Goal: Communication & Community: Answer question/provide support

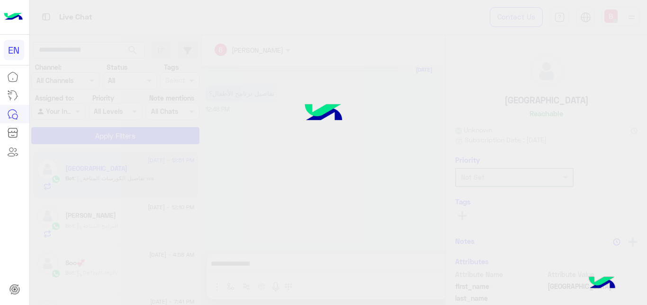
scroll to position [201, 0]
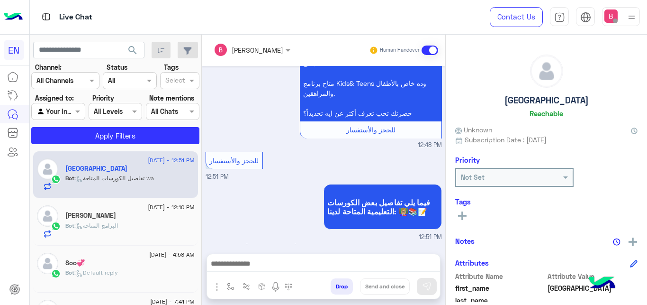
click at [54, 109] on input "text" at bounding box center [47, 112] width 22 height 10
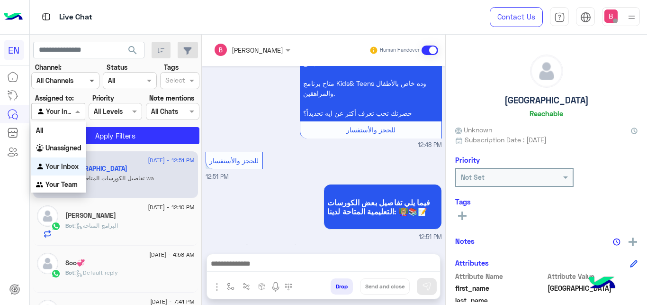
click at [89, 80] on span at bounding box center [93, 80] width 12 height 10
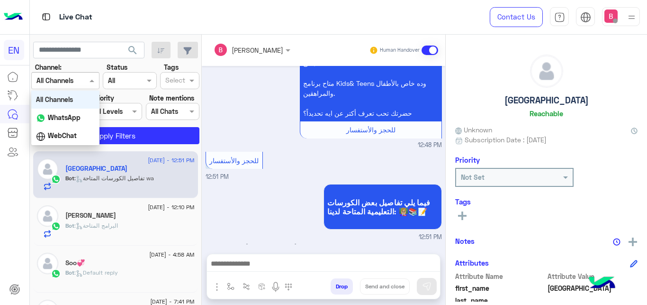
click at [89, 80] on span at bounding box center [93, 80] width 12 height 10
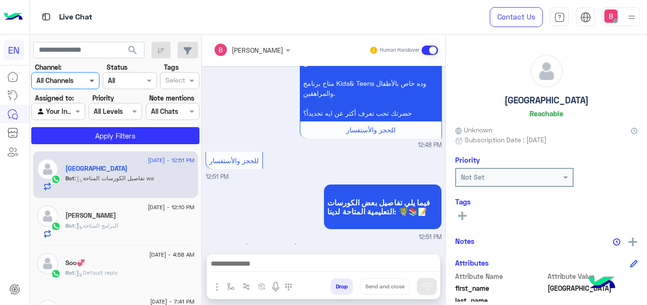
click at [89, 80] on span at bounding box center [93, 80] width 12 height 10
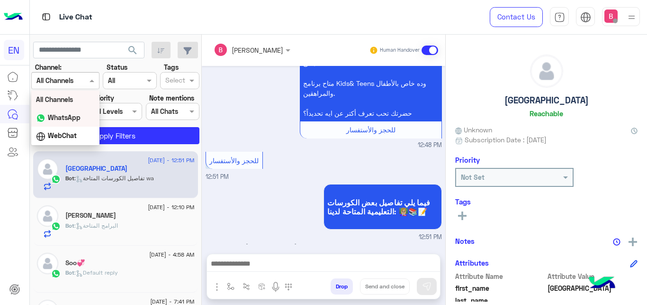
click at [65, 117] on b "WhatsApp" at bounding box center [64, 117] width 33 height 8
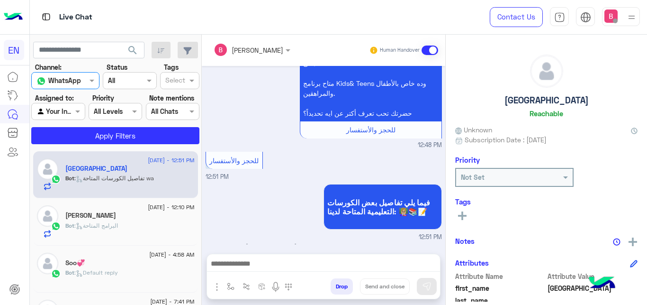
click at [64, 110] on div at bounding box center [58, 111] width 53 height 11
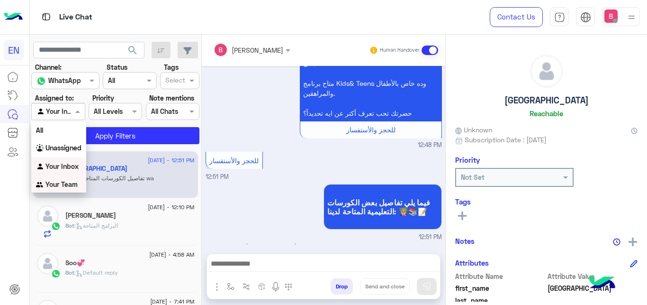
click at [47, 185] on b "Your Team" at bounding box center [61, 184] width 32 height 8
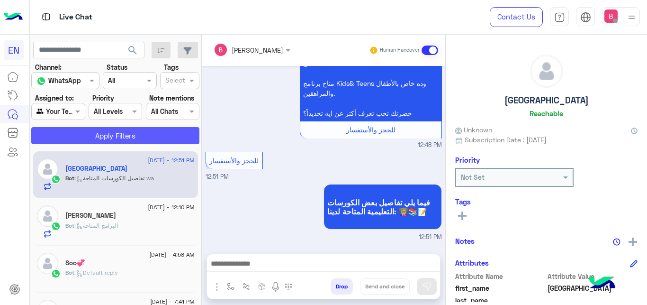
click at [91, 137] on button "Apply Filters" at bounding box center [115, 135] width 168 height 17
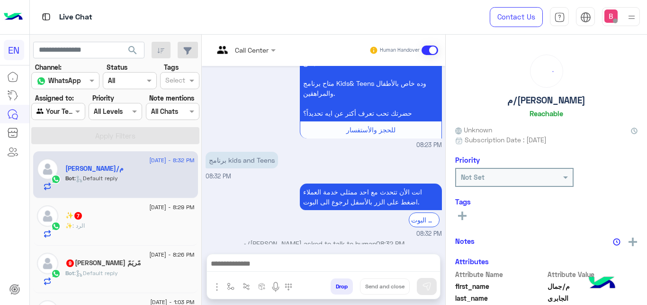
scroll to position [228, 0]
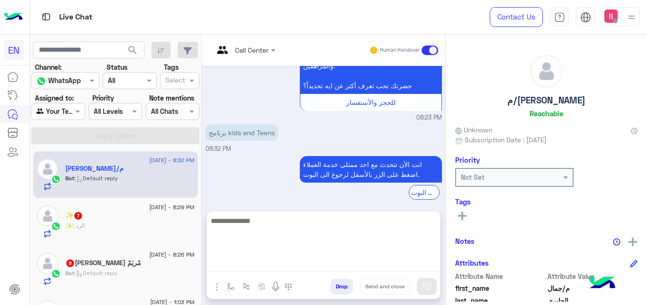
click at [238, 265] on textarea at bounding box center [323, 243] width 233 height 57
type textarea "**"
click at [290, 230] on textarea "**" at bounding box center [323, 243] width 233 height 57
type textarea "*"
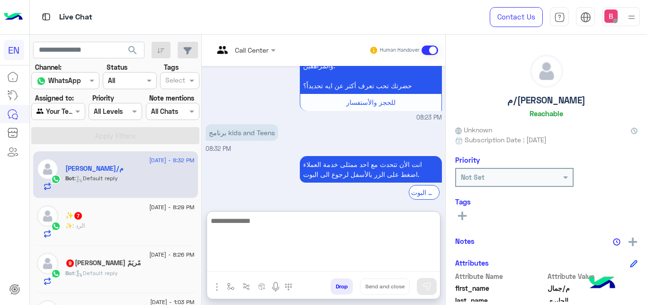
type textarea "*"
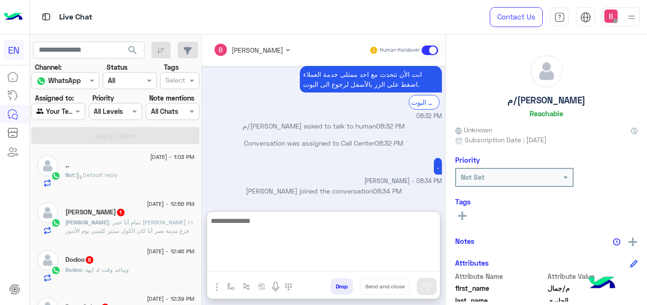
scroll to position [0, 0]
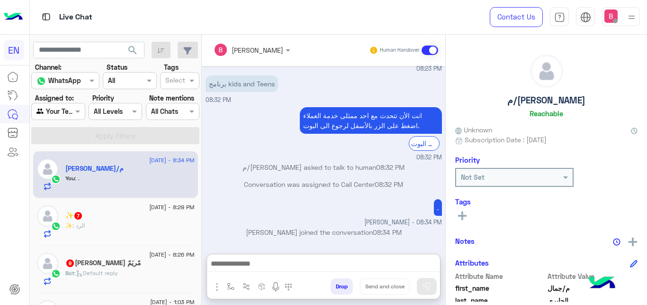
click at [132, 218] on div "✨ 7" at bounding box center [129, 216] width 129 height 10
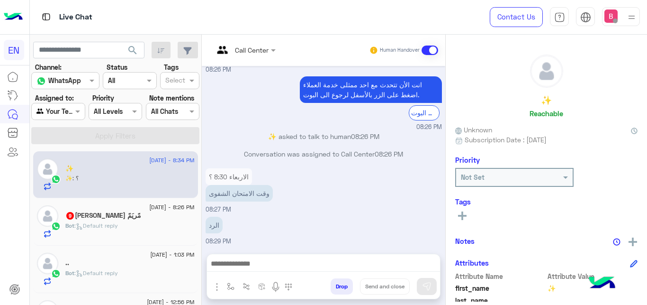
scroll to position [193, 0]
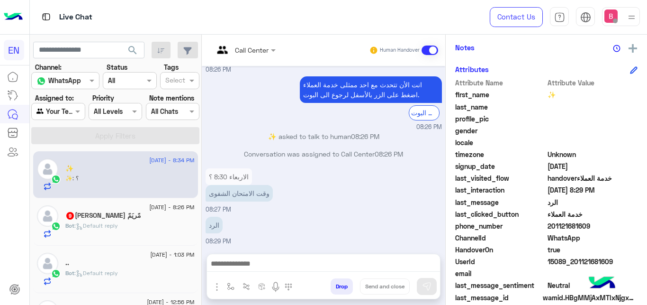
drag, startPoint x: 550, startPoint y: 227, endPoint x: 556, endPoint y: 223, distance: 7.1
click at [595, 225] on span "201121681609" at bounding box center [593, 226] width 90 height 10
copy span "01121681609"
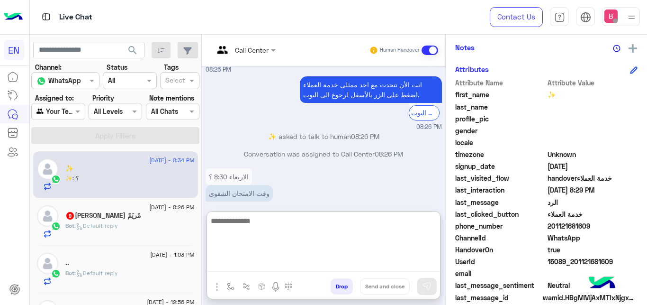
click at [251, 263] on textarea at bounding box center [323, 243] width 233 height 57
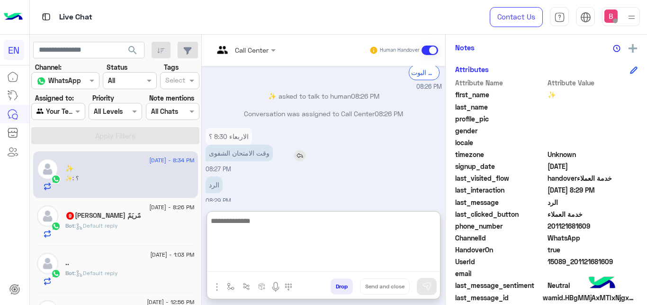
scroll to position [447, 0]
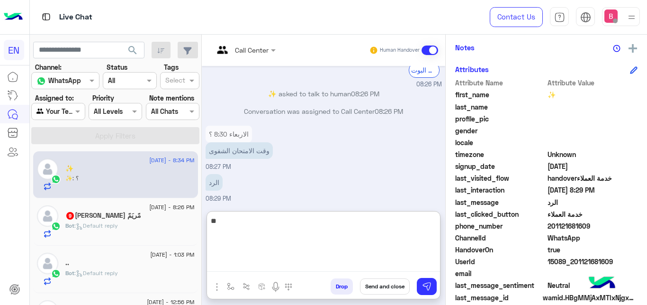
type textarea "*"
type textarea "**********"
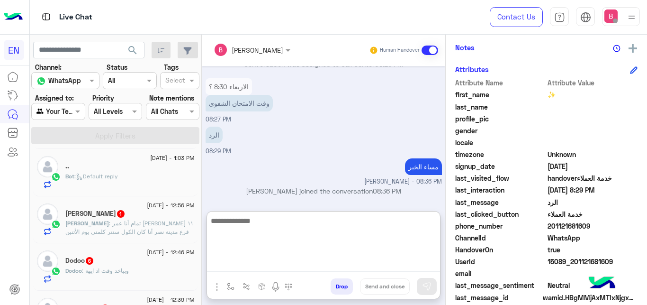
scroll to position [0, 0]
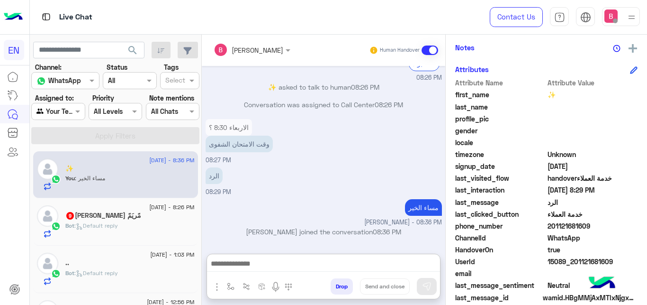
click at [101, 216] on h5 "مًريَمً [PERSON_NAME] 9" at bounding box center [103, 215] width 76 height 8
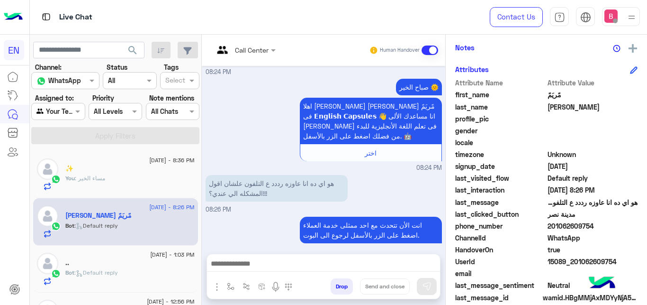
scroll to position [738, 0]
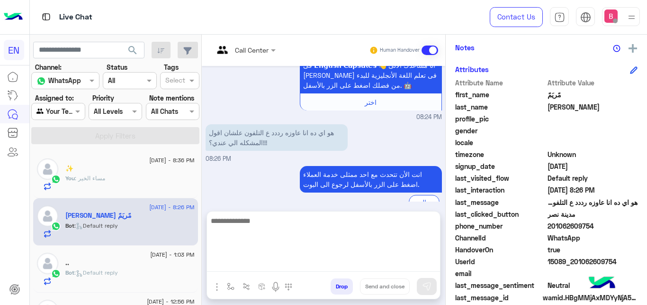
click at [271, 269] on textarea at bounding box center [323, 243] width 233 height 57
type textarea "**********"
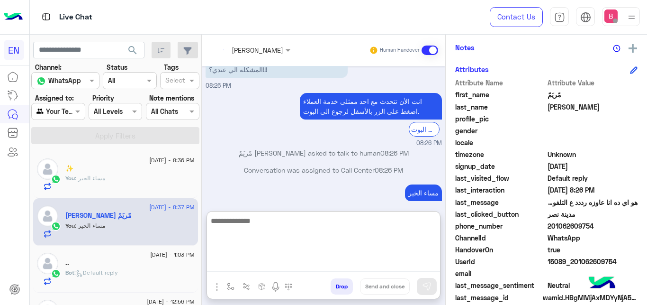
scroll to position [828, 0]
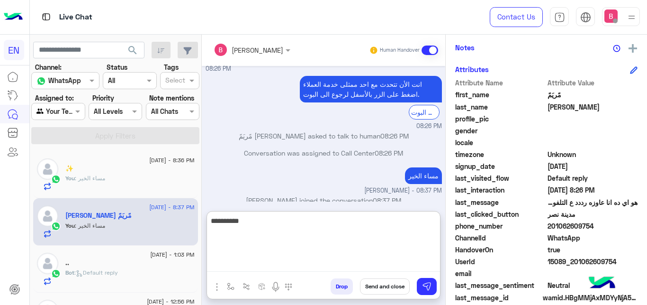
type textarea "**********"
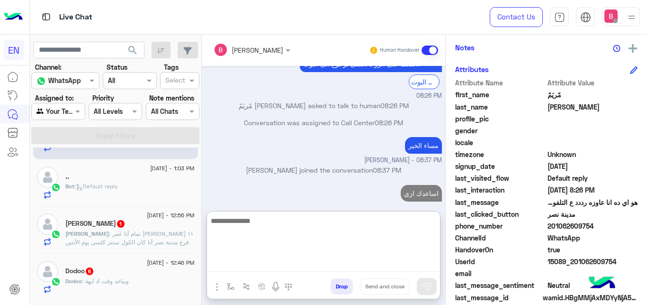
scroll to position [145, 0]
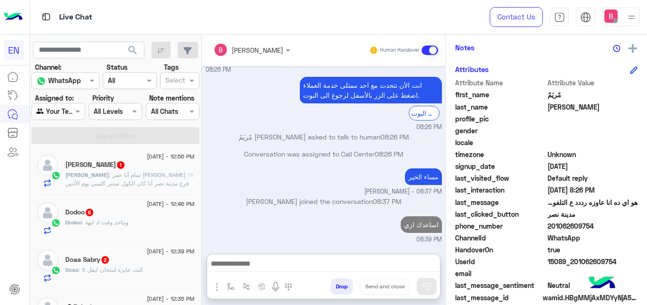
click at [143, 183] on span ": تمام أنا عمر [PERSON_NAME] ١١ فرع مدينة نصر أنا كان الكول سنتر كلمني يوم الأت…" at bounding box center [129, 204] width 128 height 67
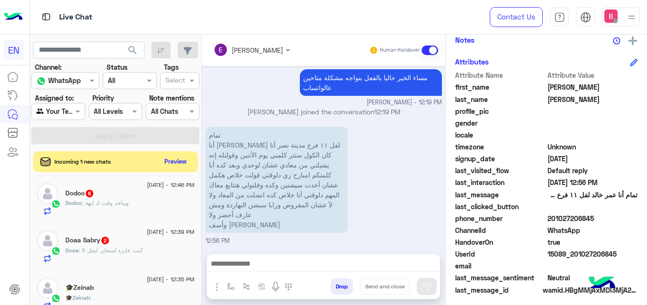
scroll to position [206, 0]
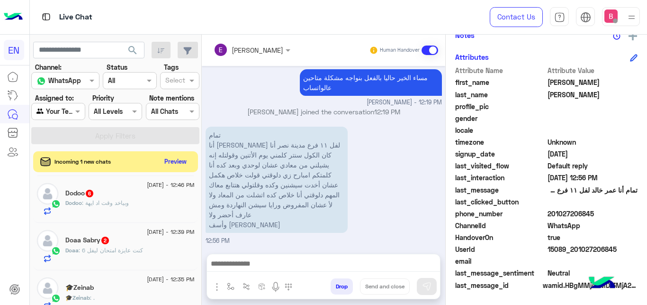
drag, startPoint x: 550, startPoint y: 214, endPoint x: 609, endPoint y: 211, distance: 58.8
click at [618, 209] on span "201027206845" at bounding box center [593, 213] width 90 height 10
copy span "01027206845"
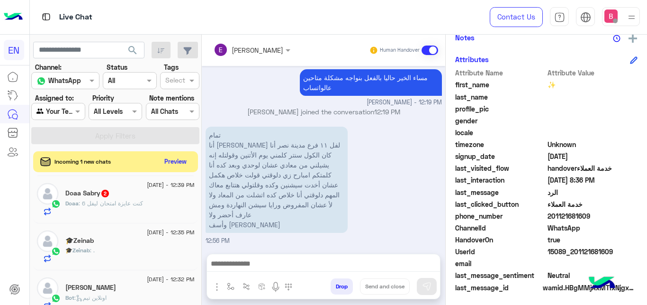
scroll to position [145, 0]
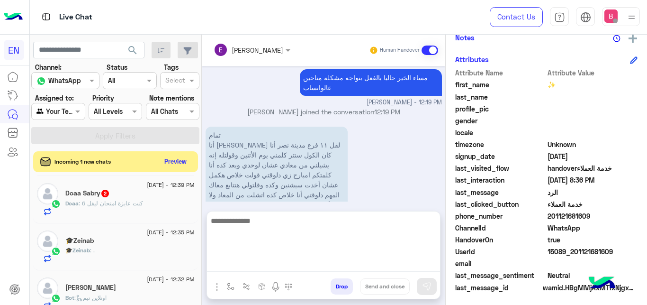
click at [247, 270] on textarea at bounding box center [323, 243] width 233 height 57
type textarea "**********"
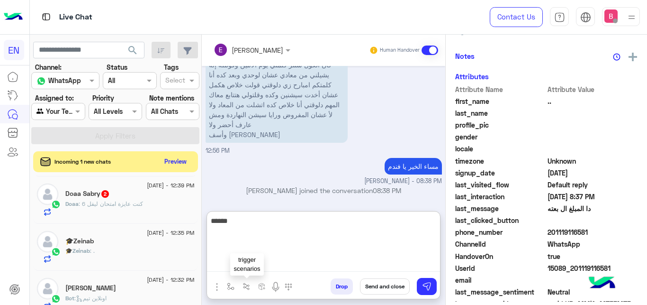
scroll to position [203, 0]
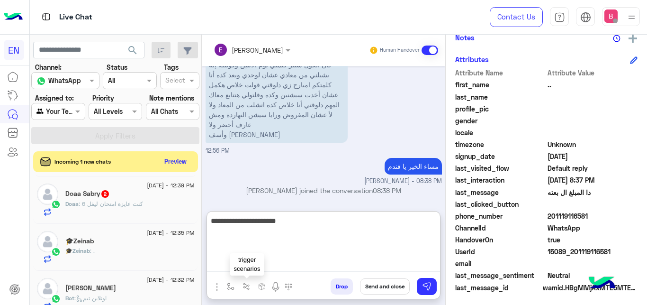
type textarea "**********"
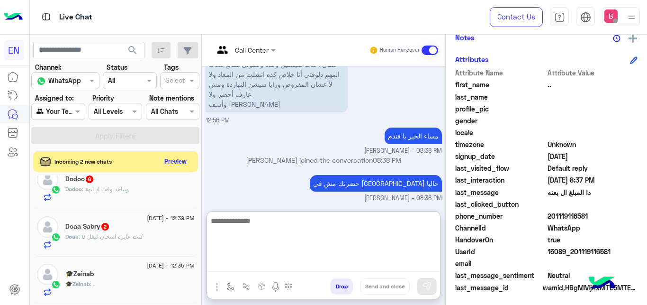
scroll to position [48, 0]
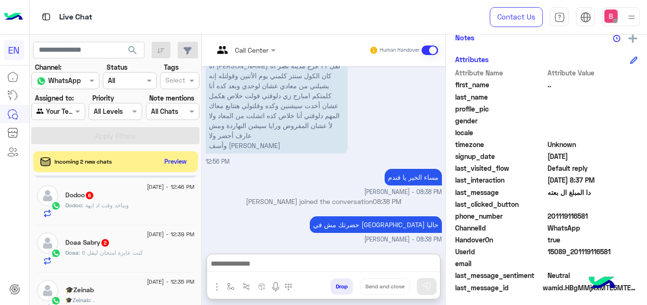
click at [152, 206] on div "[PERSON_NAME] : وبياخد وقت اد ايهة" at bounding box center [129, 209] width 129 height 17
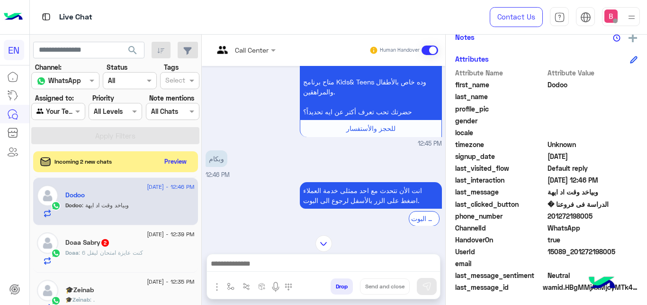
scroll to position [215, 0]
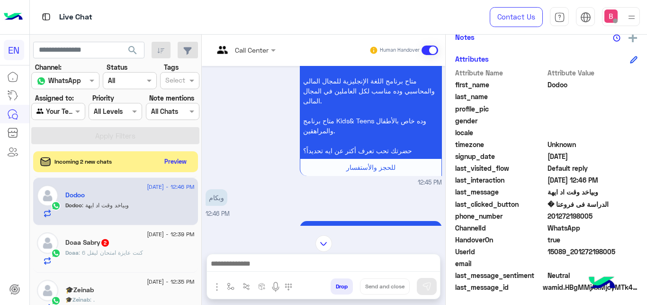
click at [245, 48] on input "text" at bounding box center [233, 50] width 38 height 10
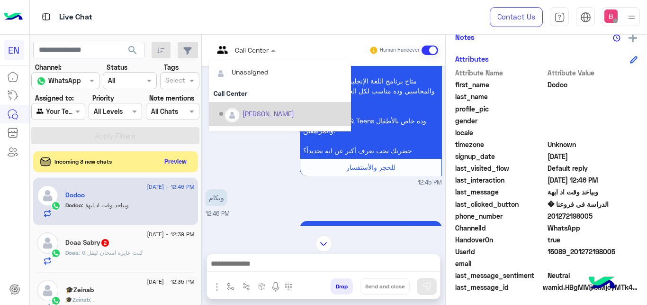
scroll to position [157, 0]
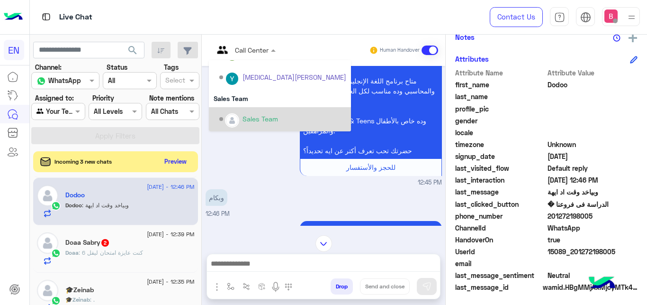
click at [262, 116] on div "Sales Team" at bounding box center [261, 119] width 36 height 10
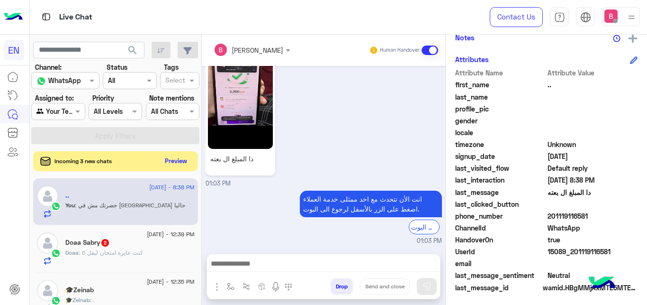
click at [184, 161] on button "Preview" at bounding box center [176, 160] width 29 height 13
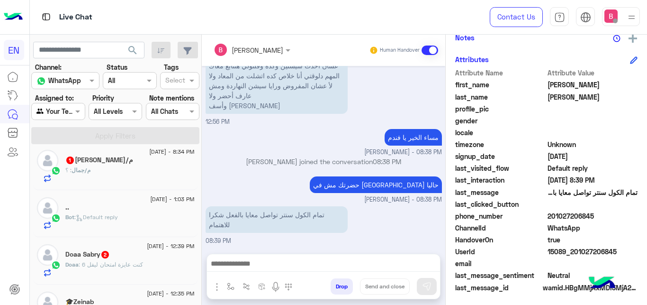
scroll to position [145, 0]
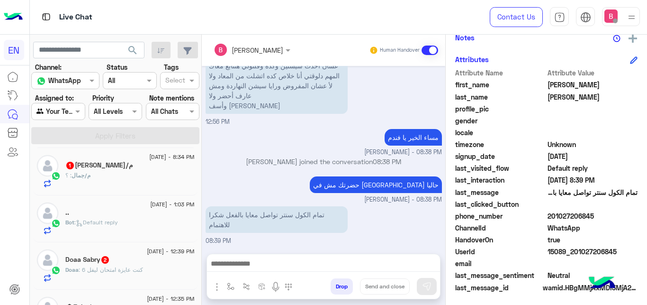
click at [135, 267] on span ": كنت عايزة امتحان ليفل 6" at bounding box center [111, 269] width 64 height 7
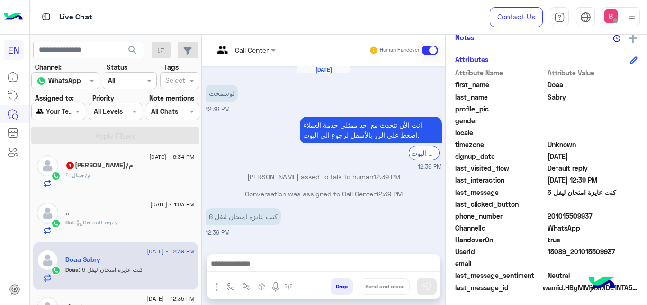
drag, startPoint x: 549, startPoint y: 214, endPoint x: 584, endPoint y: 215, distance: 34.1
click at [592, 215] on span "201015509937" at bounding box center [593, 216] width 90 height 10
copy span "01015509937"
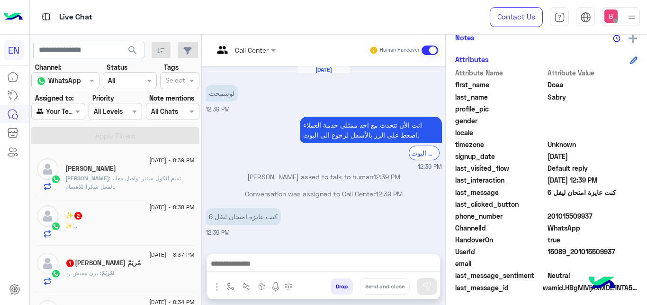
click at [117, 225] on div "✨ : ." at bounding box center [129, 229] width 129 height 17
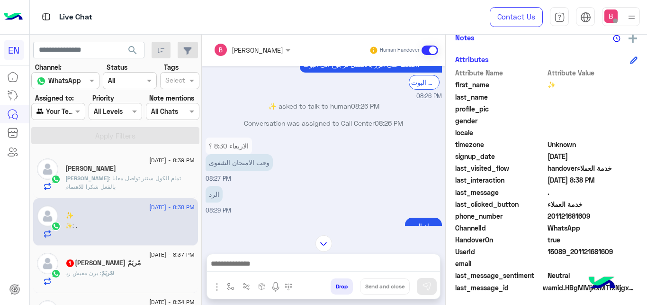
scroll to position [168, 0]
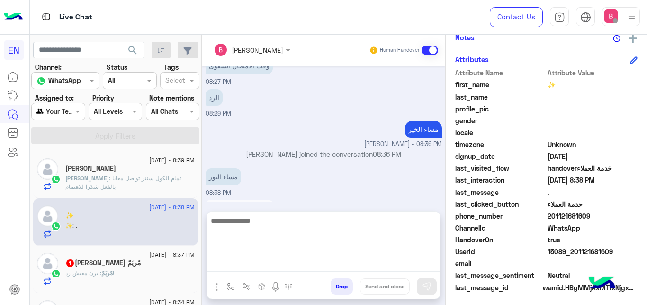
click at [294, 266] on textarea at bounding box center [323, 243] width 233 height 57
type textarea "**********"
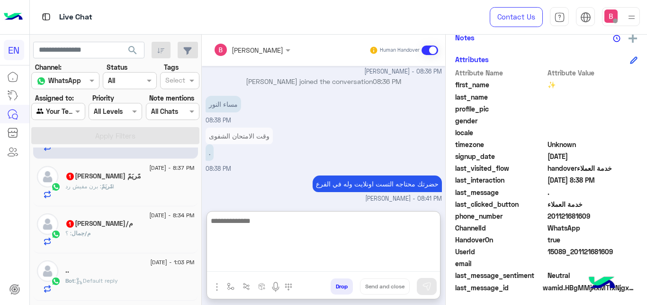
scroll to position [97, 0]
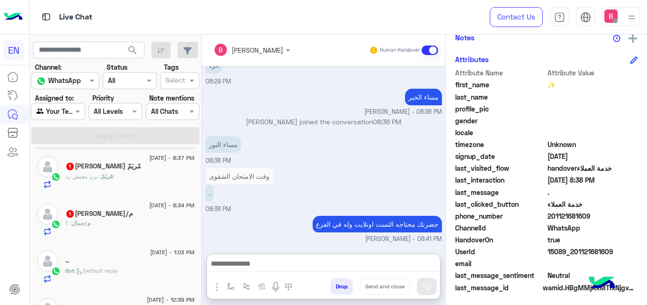
click at [142, 219] on div "م/[PERSON_NAME] 1" at bounding box center [129, 214] width 129 height 10
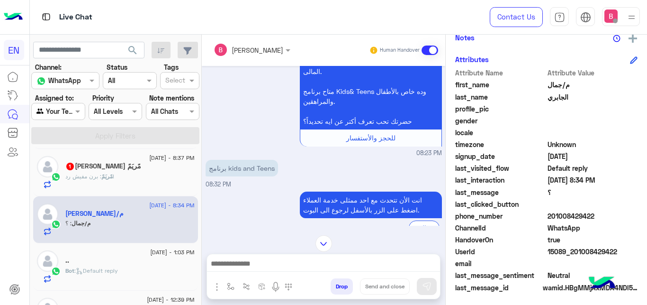
scroll to position [211, 0]
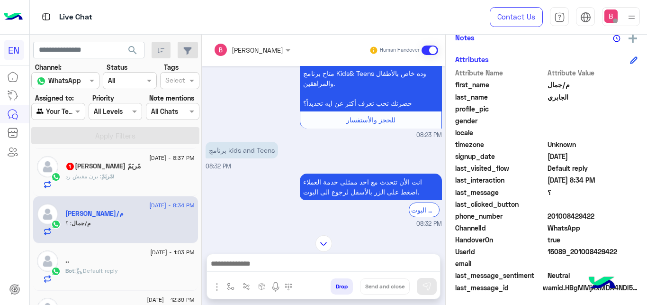
click at [261, 51] on input "text" at bounding box center [240, 50] width 52 height 10
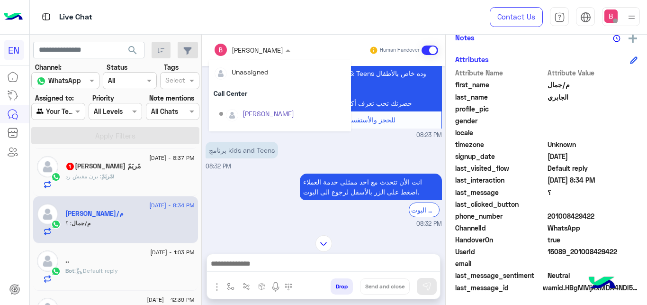
scroll to position [157, 0]
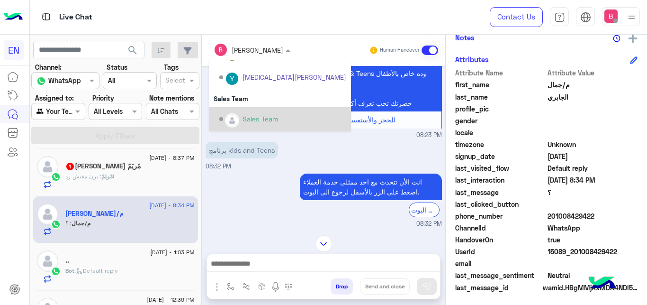
click at [252, 116] on div "Sales Team" at bounding box center [261, 119] width 36 height 10
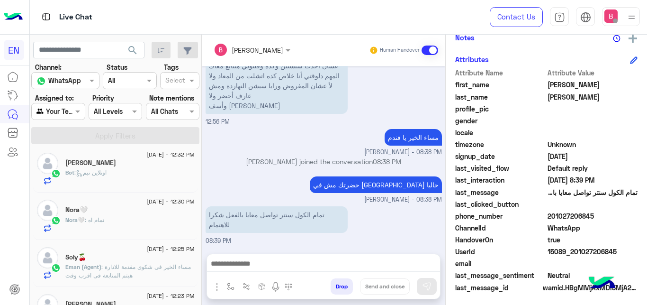
scroll to position [242, 0]
click at [63, 107] on div at bounding box center [58, 111] width 53 height 11
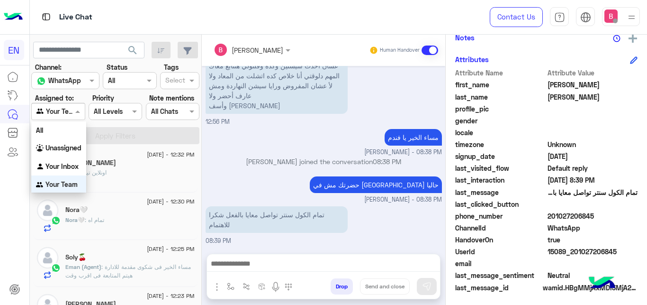
scroll to position [0, 0]
click at [56, 151] on b "Unassigned" at bounding box center [63, 147] width 36 height 8
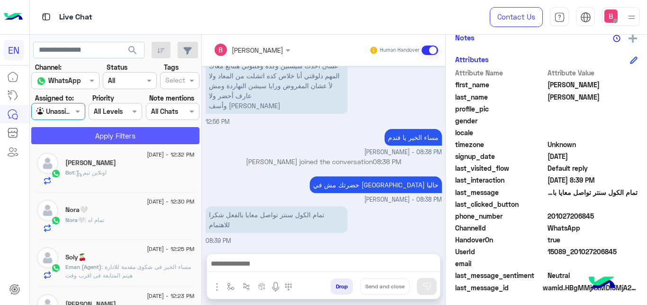
click at [90, 133] on button "Apply Filters" at bounding box center [115, 135] width 168 height 17
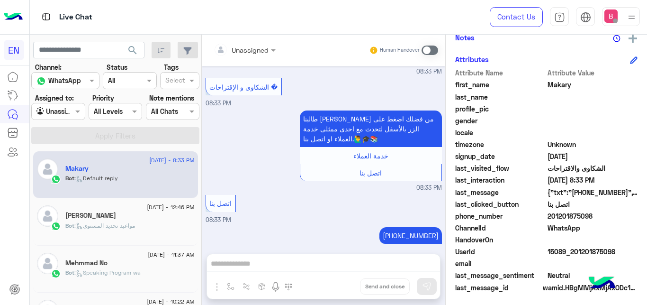
scroll to position [145, 0]
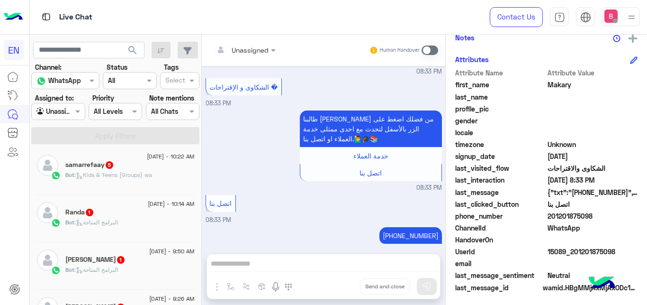
click at [147, 180] on div "Bot : Kids & Teens (Groups) wa" at bounding box center [129, 179] width 129 height 17
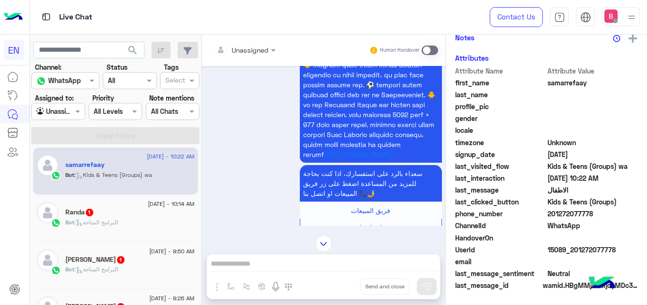
scroll to position [754, 0]
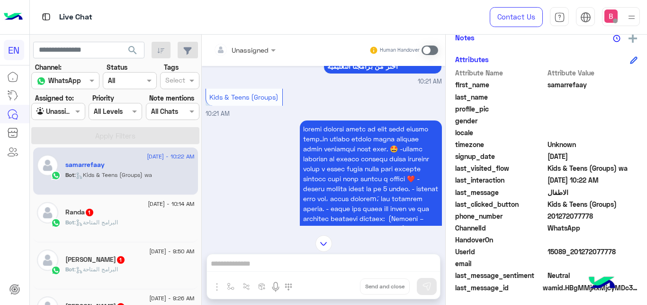
click at [251, 53] on input "text" at bounding box center [233, 50] width 38 height 10
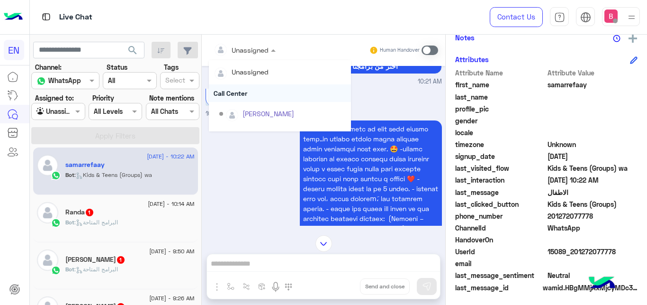
scroll to position [157, 0]
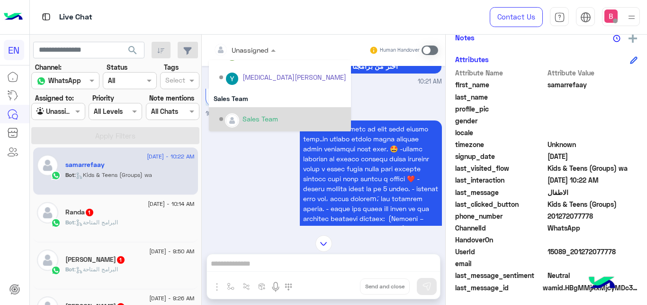
click at [248, 122] on div "Sales Team" at bounding box center [261, 119] width 36 height 10
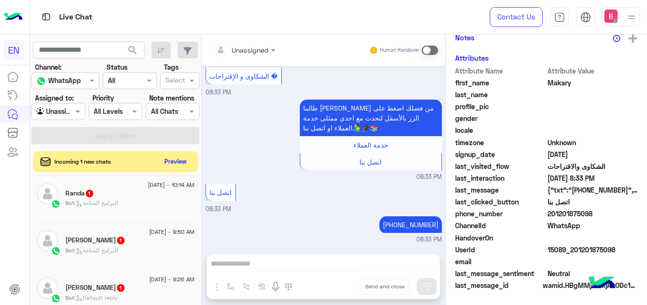
scroll to position [293, 0]
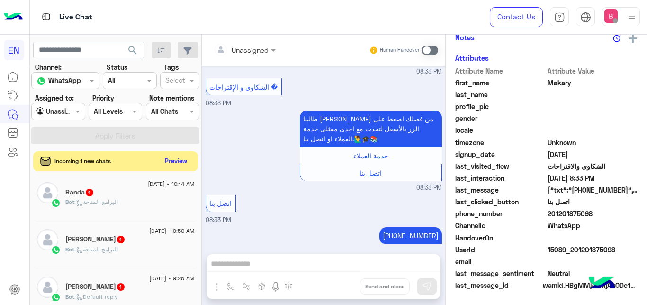
click at [177, 160] on button "Preview" at bounding box center [176, 160] width 29 height 13
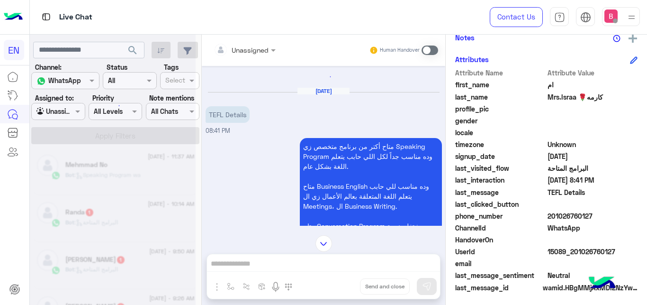
click at [256, 50] on div at bounding box center [245, 49] width 72 height 11
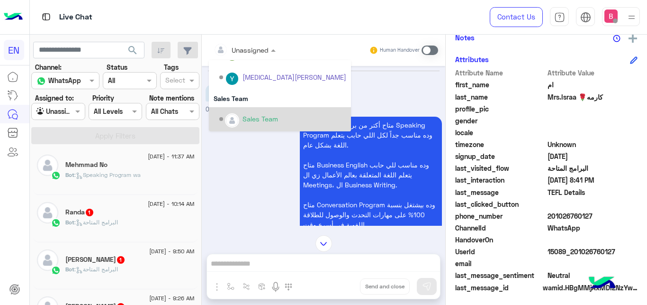
click at [234, 114] on div "Options list" at bounding box center [232, 120] width 14 height 14
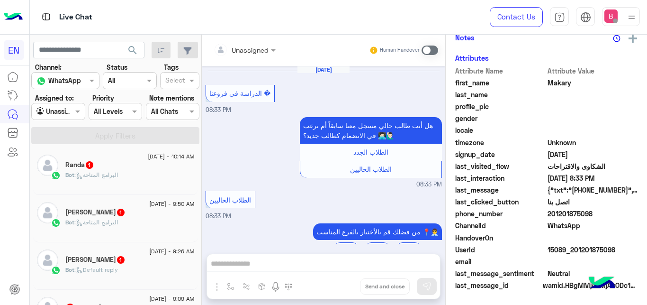
scroll to position [203, 0]
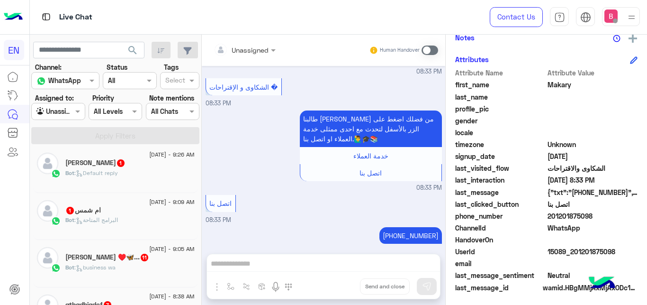
click at [134, 175] on div "Bot : Default reply" at bounding box center [129, 177] width 129 height 17
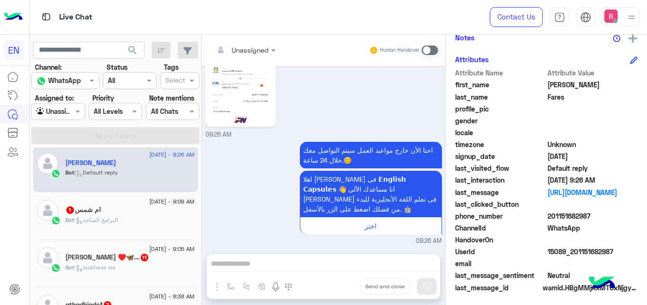
click at [432, 52] on span at bounding box center [430, 49] width 17 height 9
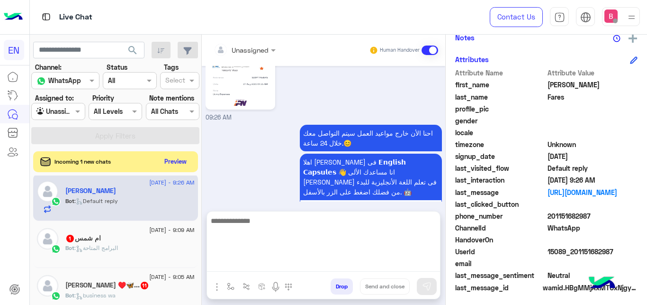
click at [307, 271] on textarea at bounding box center [323, 243] width 233 height 57
type textarea "**********"
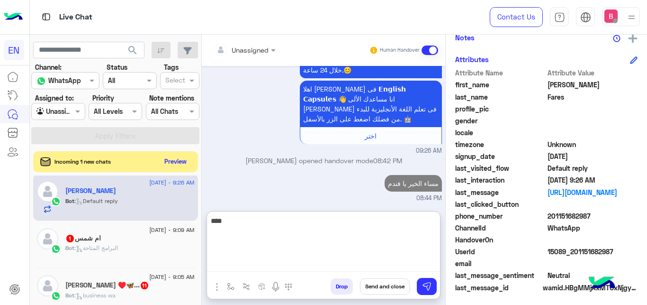
type textarea "*****"
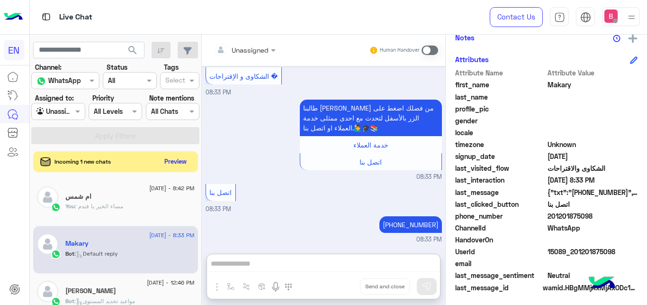
click at [66, 112] on div at bounding box center [58, 111] width 53 height 11
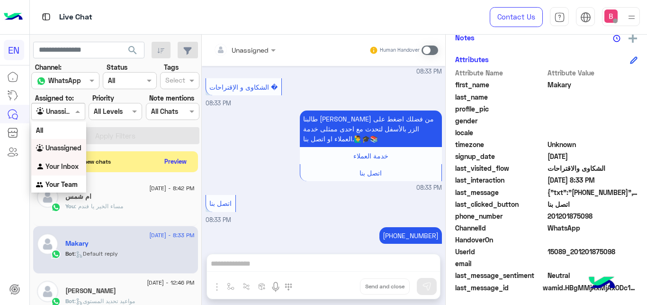
click at [57, 166] on b "Your Inbox" at bounding box center [61, 166] width 33 height 8
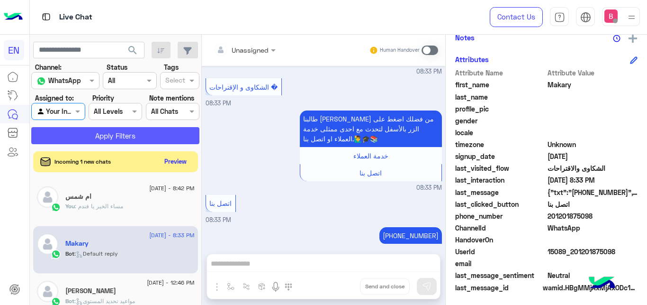
click at [95, 144] on button "Apply Filters" at bounding box center [115, 135] width 168 height 17
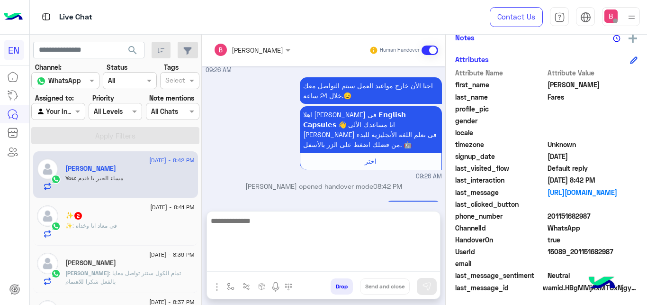
click at [295, 267] on textarea at bounding box center [323, 243] width 233 height 57
type textarea "**********"
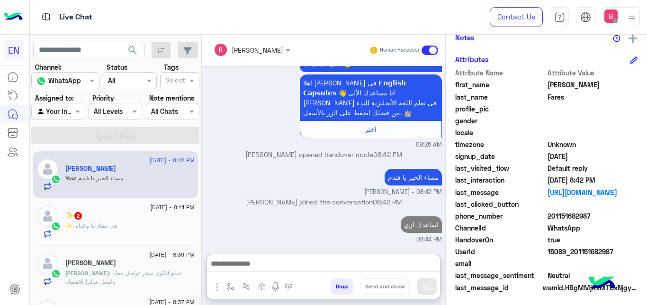
click at [117, 234] on div "✨ : فى معاد انا وخداة" at bounding box center [129, 229] width 129 height 17
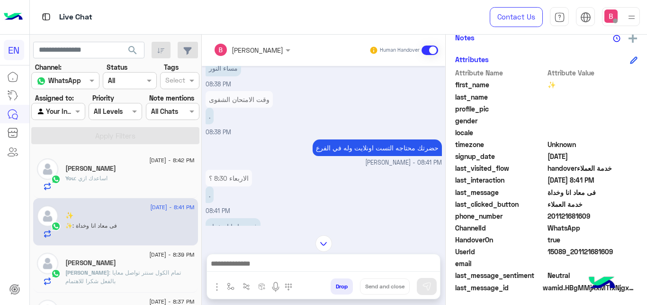
scroll to position [171, 0]
drag, startPoint x: 550, startPoint y: 214, endPoint x: 593, endPoint y: 217, distance: 43.2
click at [607, 217] on span "201121681609" at bounding box center [593, 216] width 90 height 10
copy span "01121681609"
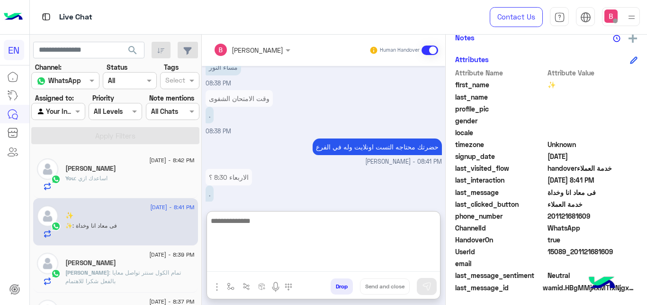
paste textarea "**********"
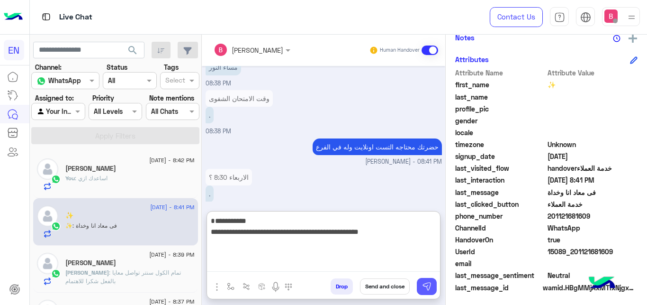
type textarea "**********"
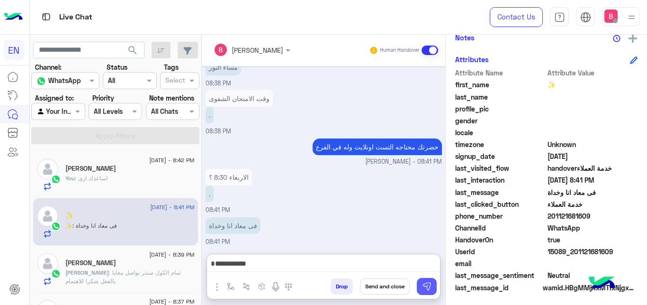
click at [430, 284] on img at bounding box center [426, 285] width 9 height 9
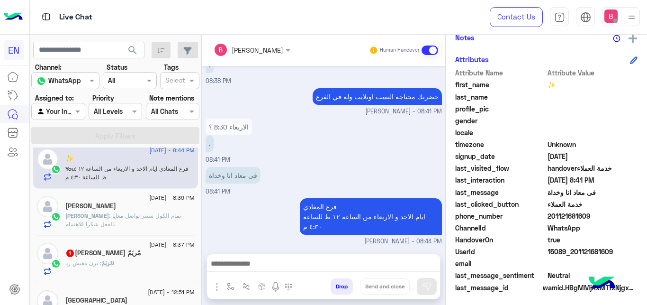
scroll to position [97, 0]
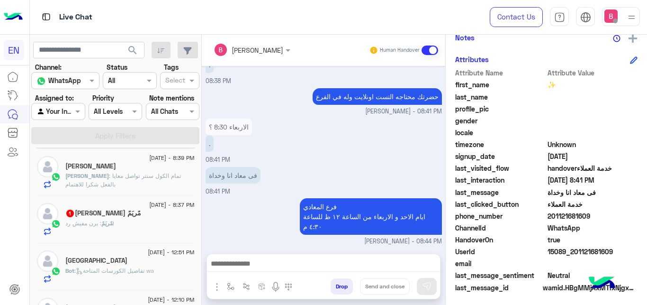
click at [111, 218] on div "مًريَمً [PERSON_NAME] 1" at bounding box center [129, 214] width 129 height 10
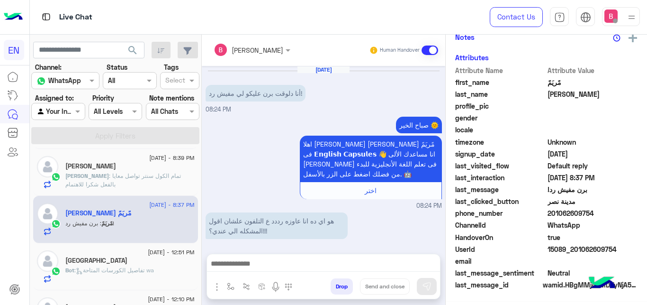
scroll to position [203, 0]
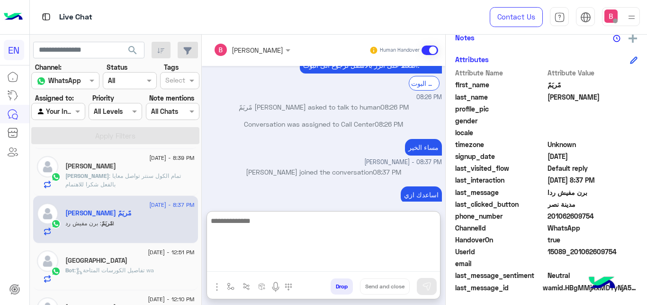
click at [239, 266] on textarea at bounding box center [323, 243] width 233 height 57
type textarea "*"
type textarea "**********"
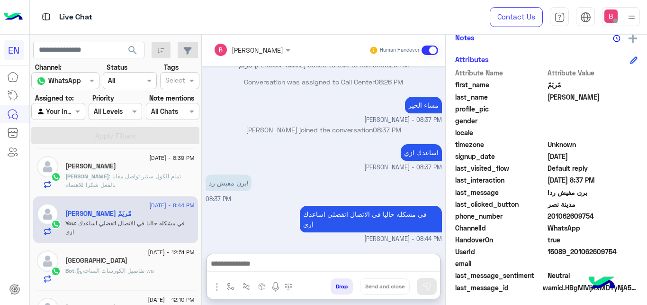
click at [67, 113] on div at bounding box center [58, 111] width 53 height 11
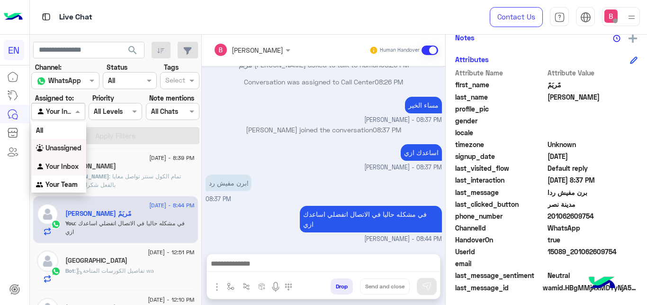
scroll to position [237, 0]
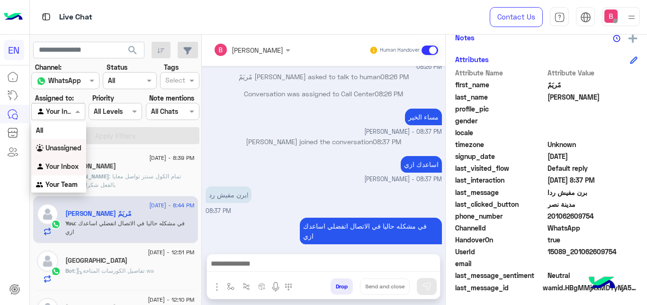
click at [70, 148] on b "Unassigned" at bounding box center [63, 148] width 36 height 8
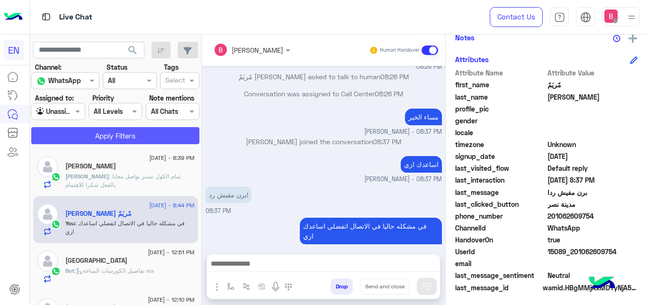
click at [98, 135] on button "Apply Filters" at bounding box center [115, 135] width 168 height 17
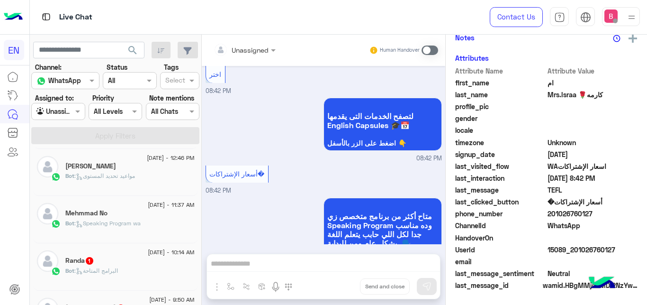
scroll to position [416, 0]
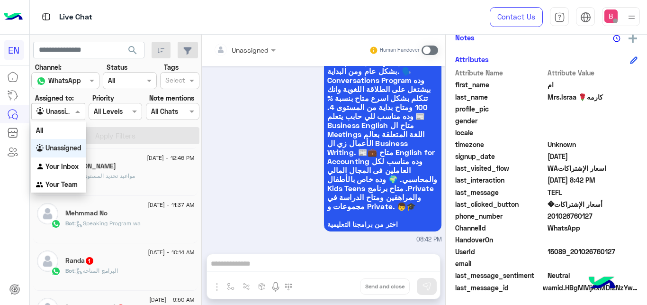
click at [73, 117] on div "Agent Filter Unassigned" at bounding box center [58, 111] width 54 height 17
click at [62, 183] on b "Your Team" at bounding box center [61, 184] width 32 height 8
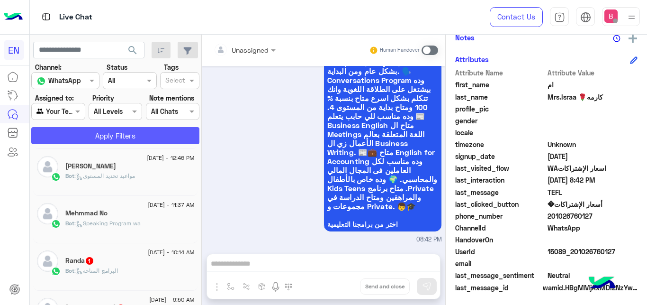
click at [102, 143] on button "Apply Filters" at bounding box center [115, 135] width 168 height 17
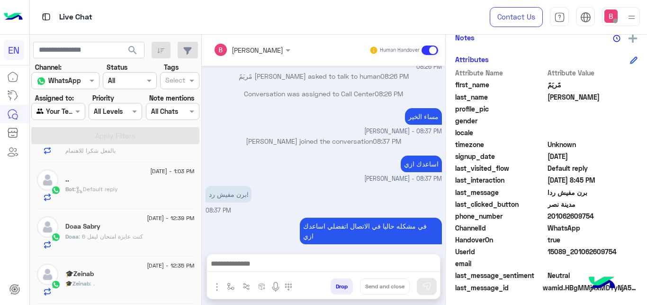
scroll to position [145, 0]
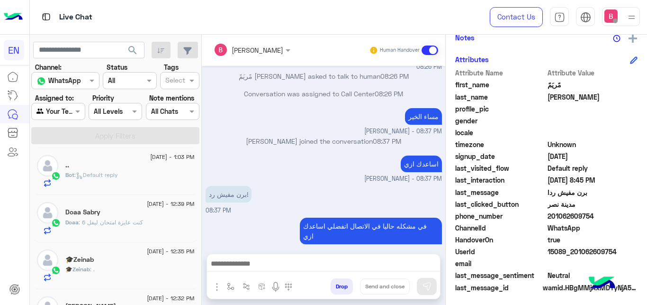
click at [142, 217] on div "Doaa Sabry" at bounding box center [129, 213] width 129 height 10
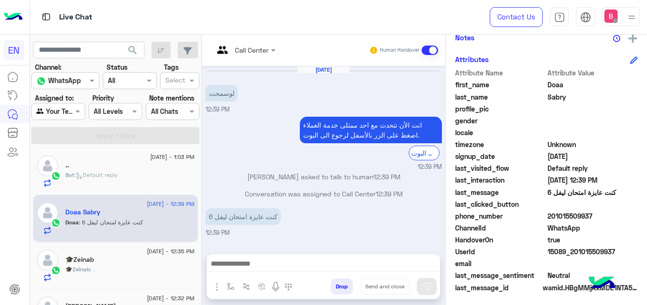
drag, startPoint x: 550, startPoint y: 216, endPoint x: 598, endPoint y: 213, distance: 48.4
click at [598, 213] on span "201015509937" at bounding box center [593, 216] width 90 height 10
copy span "01015509937"
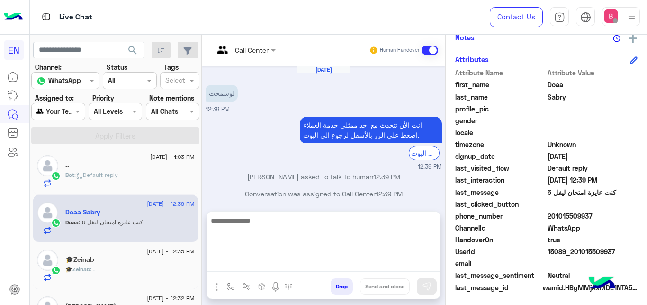
click at [295, 259] on textarea at bounding box center [323, 243] width 233 height 57
type textarea "**********"
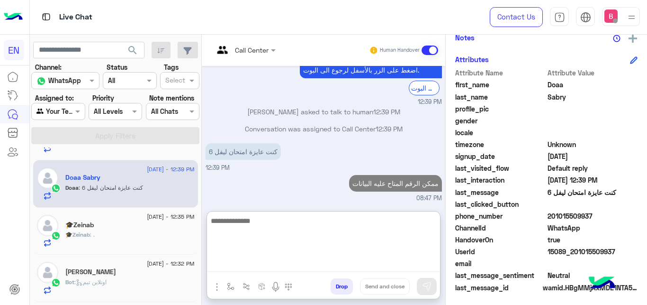
scroll to position [242, 0]
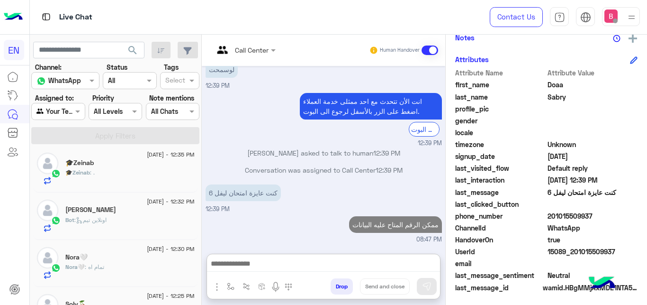
click at [149, 175] on div "🎓[PERSON_NAME] : ." at bounding box center [129, 176] width 129 height 17
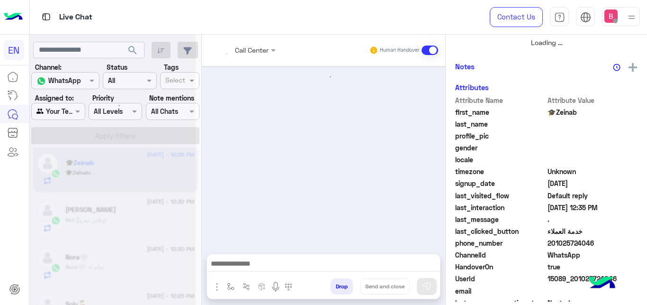
scroll to position [516, 0]
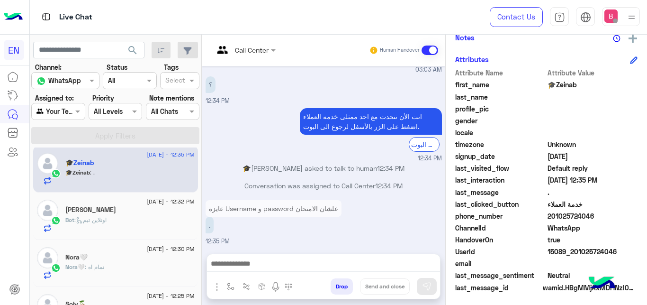
drag, startPoint x: 549, startPoint y: 215, endPoint x: 582, endPoint y: 216, distance: 33.2
click at [596, 221] on span "201025724046" at bounding box center [593, 216] width 90 height 10
copy span "01025724046"
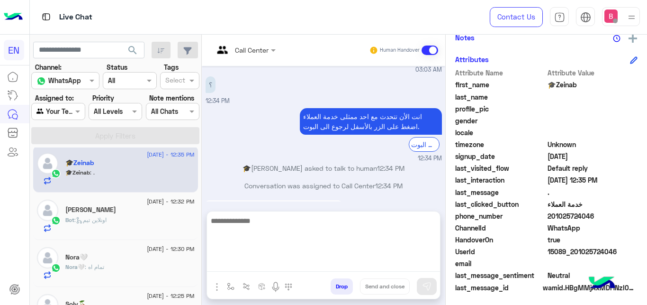
click at [330, 265] on textarea at bounding box center [323, 243] width 233 height 57
paste textarea "**********"
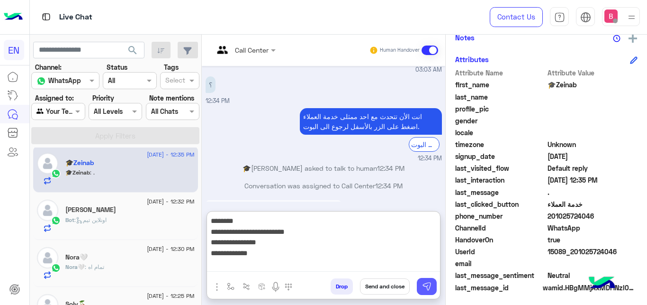
type textarea "**********"
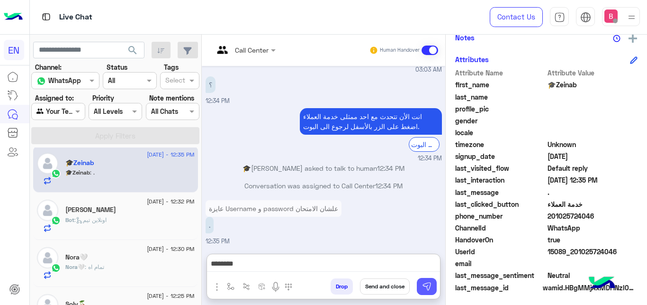
click at [431, 286] on img at bounding box center [426, 285] width 9 height 9
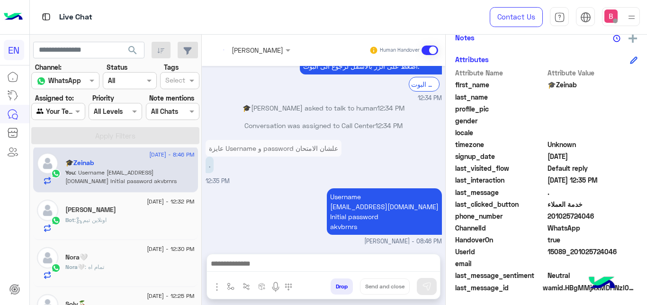
scroll to position [593, 0]
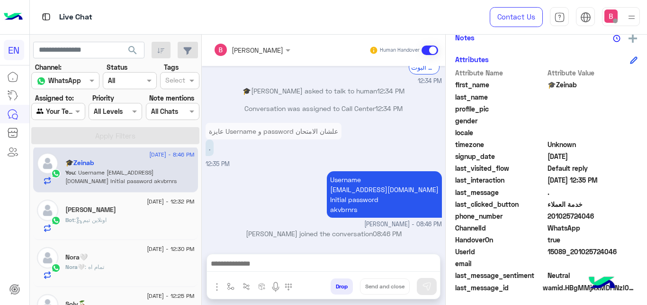
click at [133, 218] on div "Bot : اونلاين تيم" at bounding box center [129, 224] width 129 height 17
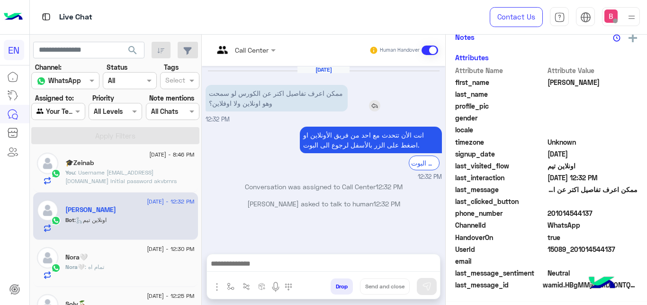
scroll to position [203, 0]
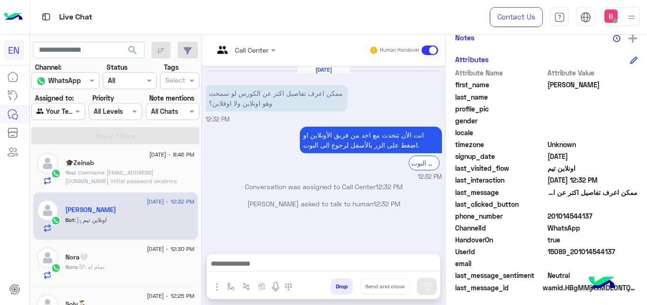
click at [244, 55] on div "Call Center" at bounding box center [241, 50] width 55 height 23
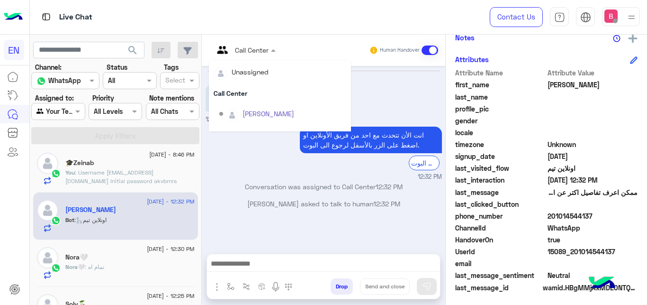
scroll to position [157, 0]
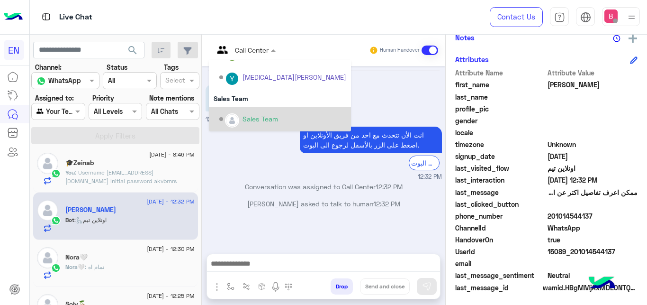
click at [243, 118] on div "Sales Team" at bounding box center [282, 119] width 127 height 17
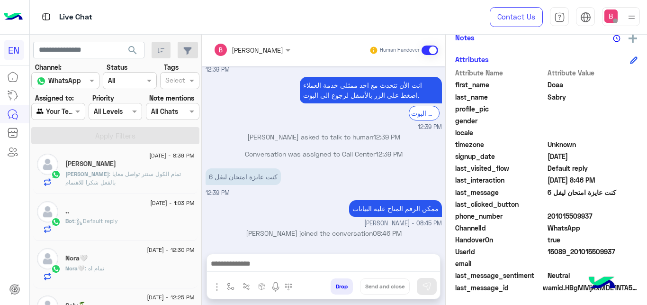
scroll to position [242, 0]
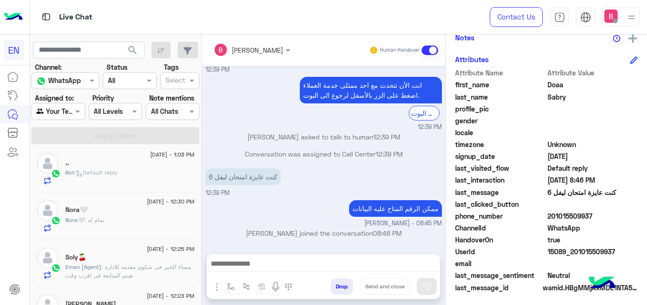
click at [147, 180] on div "Bot : Default reply" at bounding box center [129, 176] width 129 height 17
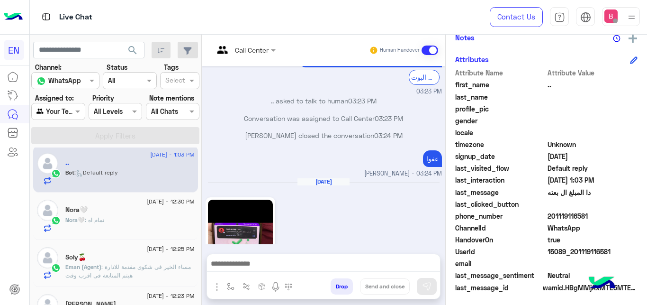
scroll to position [606, 0]
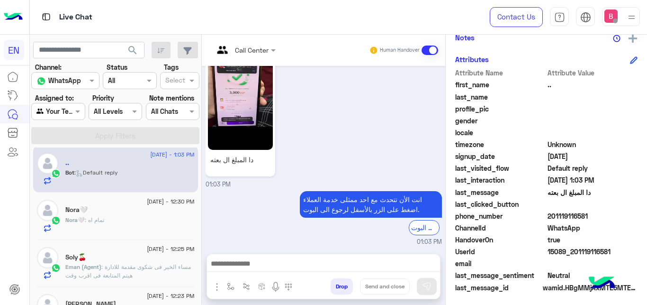
click at [327, 257] on div at bounding box center [323, 266] width 233 height 24
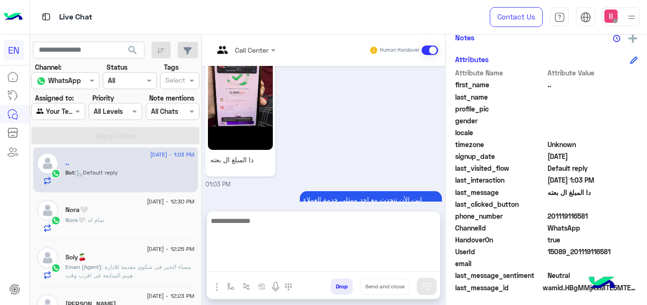
click at [326, 266] on textarea at bounding box center [323, 243] width 233 height 57
type textarea "*"
type textarea "**********"
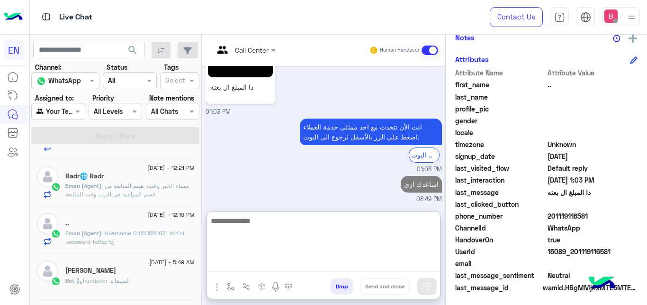
scroll to position [435, 0]
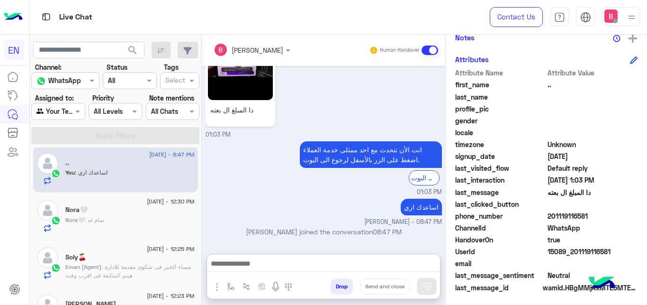
click at [58, 107] on input "text" at bounding box center [47, 112] width 22 height 10
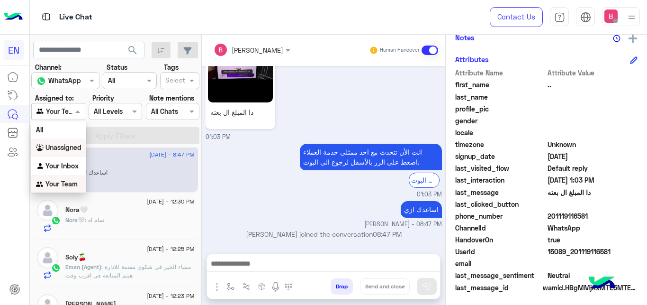
click at [71, 145] on b "Unassigned" at bounding box center [63, 147] width 36 height 8
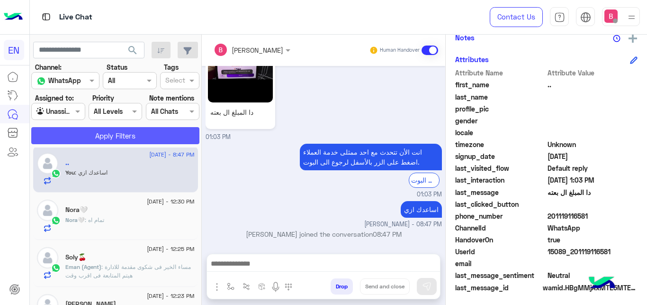
click at [99, 132] on button "Apply Filters" at bounding box center [115, 135] width 168 height 17
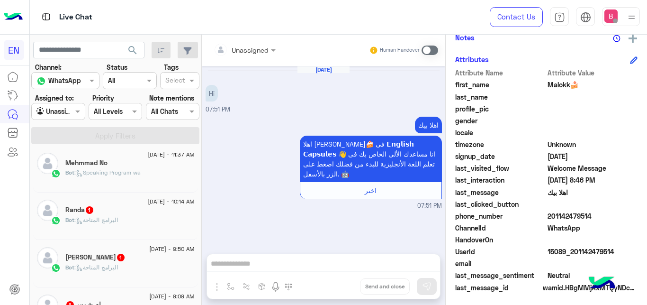
click at [262, 53] on div at bounding box center [245, 49] width 72 height 11
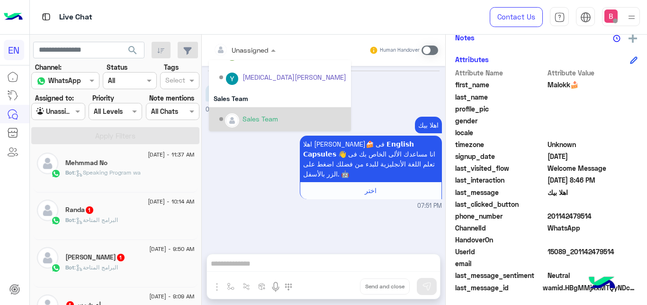
click at [249, 116] on div "Sales Team" at bounding box center [261, 119] width 36 height 10
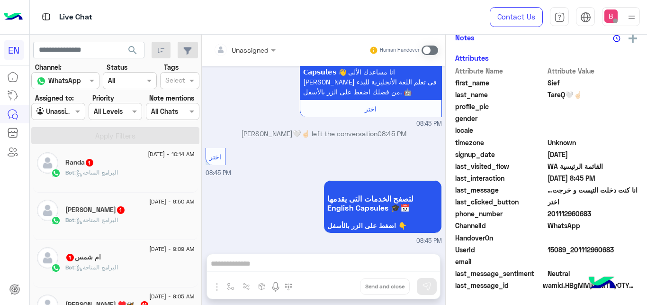
click at [166, 174] on div "Bot : البرامج المتاحة" at bounding box center [129, 176] width 129 height 17
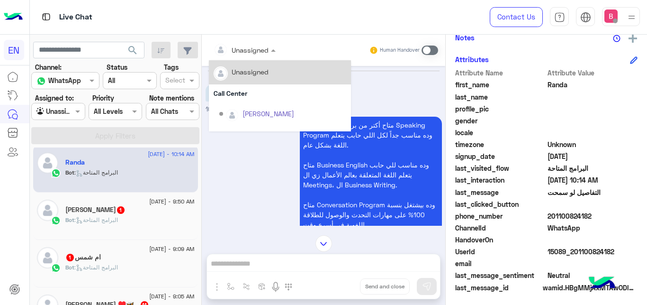
click at [270, 52] on span at bounding box center [275, 50] width 12 height 10
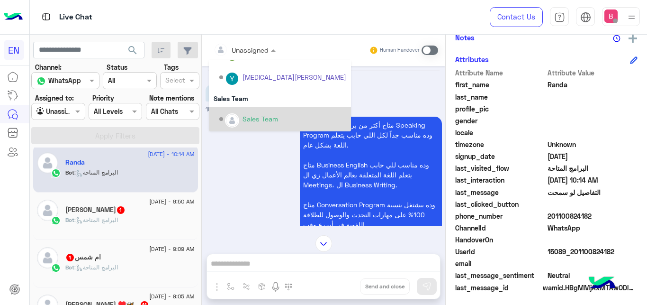
click at [251, 113] on div "Sales Team" at bounding box center [282, 119] width 127 height 17
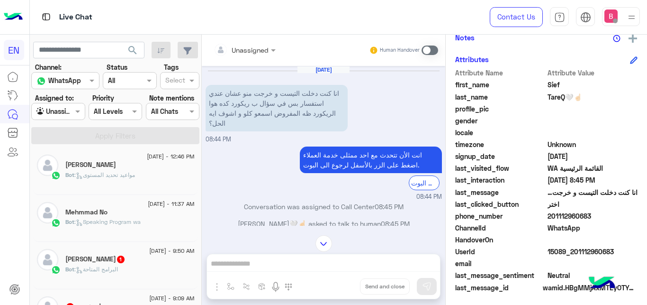
click at [430, 50] on span at bounding box center [430, 49] width 17 height 9
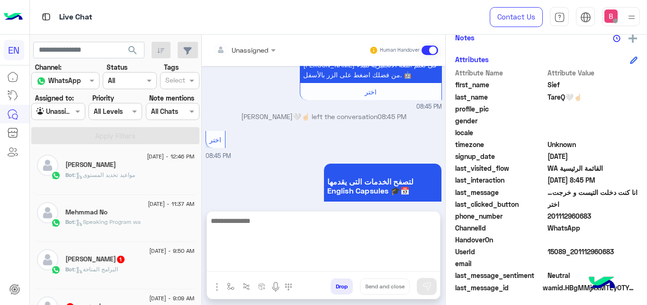
click at [284, 270] on textarea at bounding box center [323, 243] width 233 height 57
type textarea "**********"
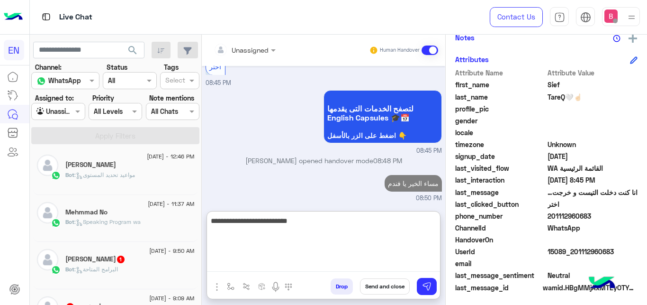
type textarea "**********"
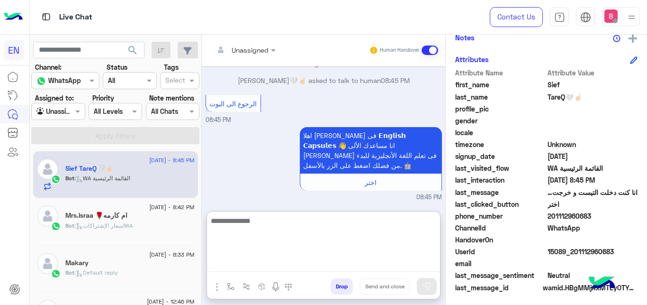
scroll to position [336, 0]
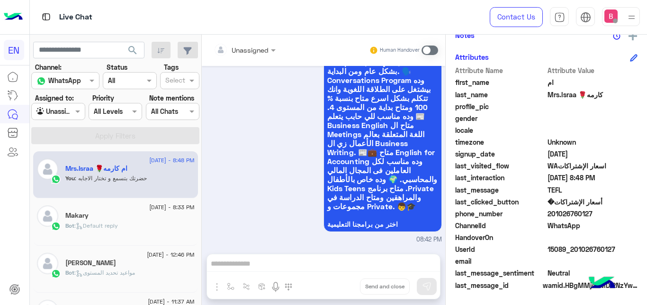
scroll to position [203, 0]
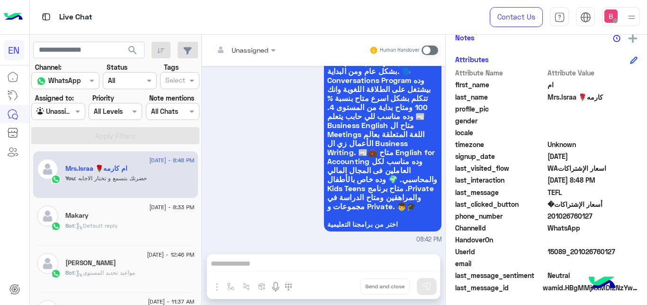
click at [270, 207] on div "متاح أكثر من برنامج متخصص زي Speaking Program وده مناسب جدا لكل اللي حابب يتعلم…" at bounding box center [324, 133] width 236 height 221
click at [435, 49] on span at bounding box center [430, 49] width 17 height 9
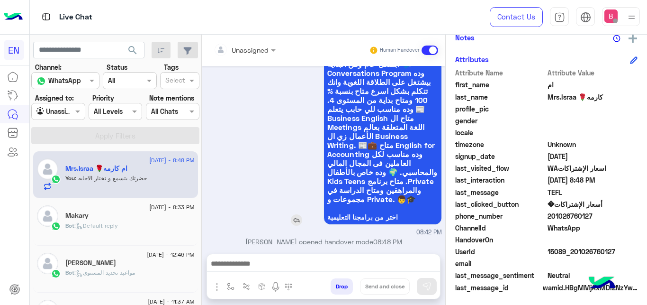
scroll to position [434, 0]
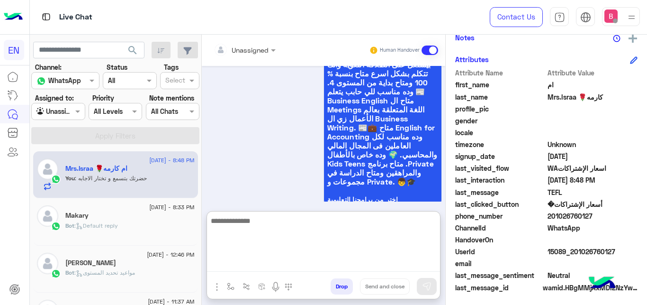
click at [280, 270] on textarea at bounding box center [323, 243] width 233 height 57
type textarea "*"
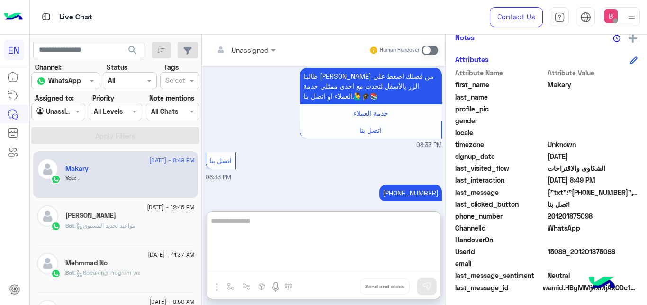
scroll to position [145, 0]
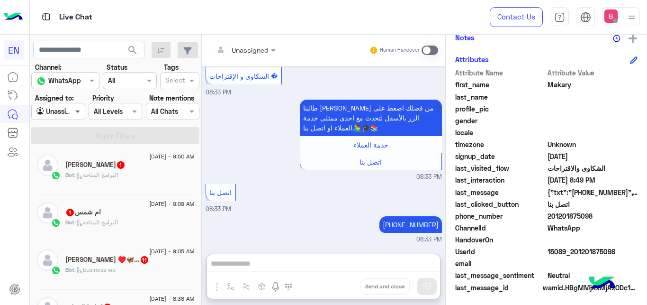
click at [76, 110] on span at bounding box center [79, 111] width 12 height 10
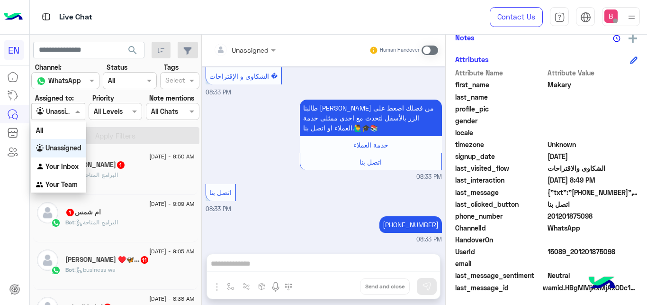
scroll to position [293, 0]
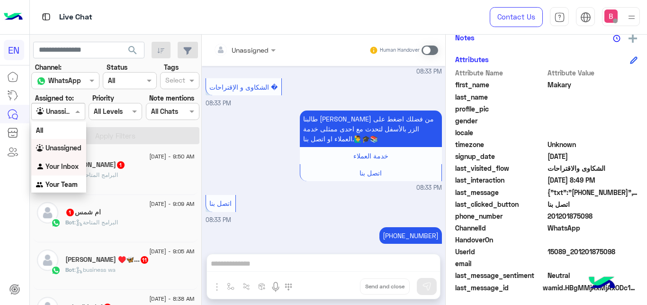
click at [53, 164] on b "Your Inbox" at bounding box center [61, 166] width 33 height 8
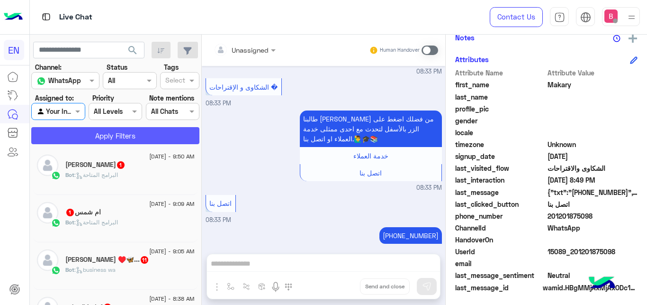
click at [81, 139] on button "Apply Filters" at bounding box center [115, 135] width 168 height 17
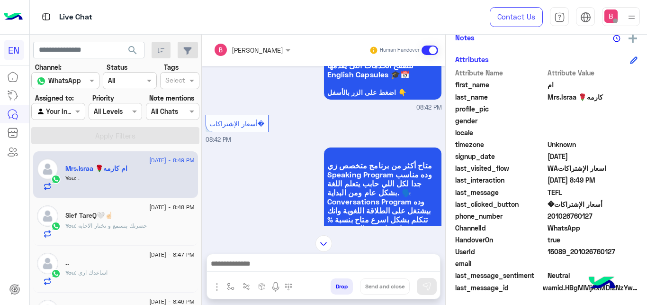
scroll to position [3, 0]
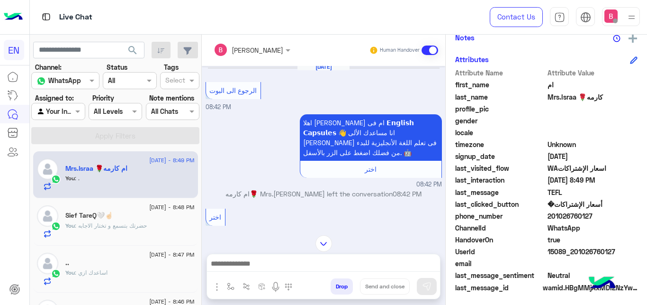
click at [244, 56] on div "[PERSON_NAME]" at bounding box center [249, 49] width 70 height 19
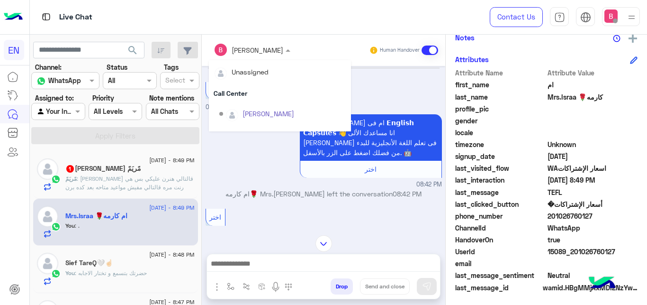
scroll to position [157, 0]
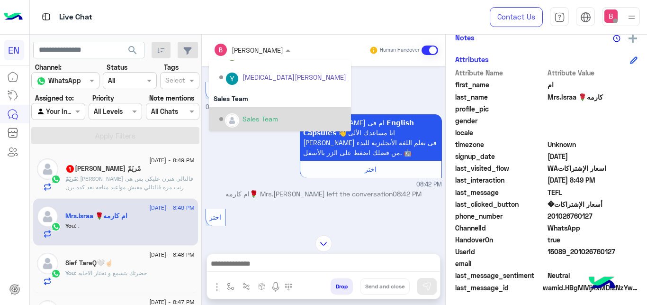
click at [257, 117] on div "Sales Team" at bounding box center [261, 119] width 36 height 10
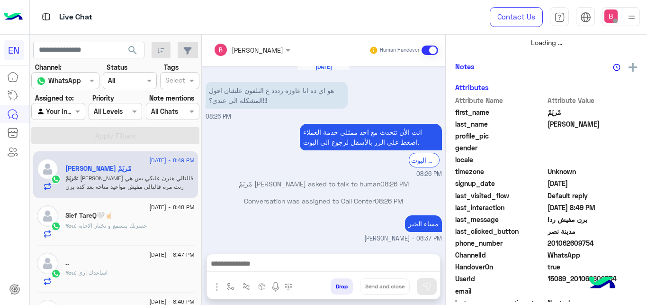
scroll to position [161, 0]
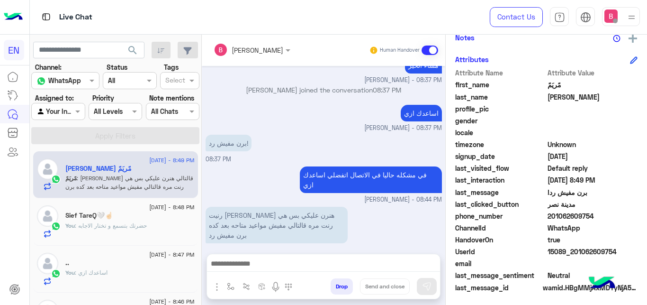
drag, startPoint x: 549, startPoint y: 216, endPoint x: 593, endPoint y: 216, distance: 43.6
click at [606, 216] on span "201062609754" at bounding box center [593, 216] width 90 height 10
copy span "01062609754"
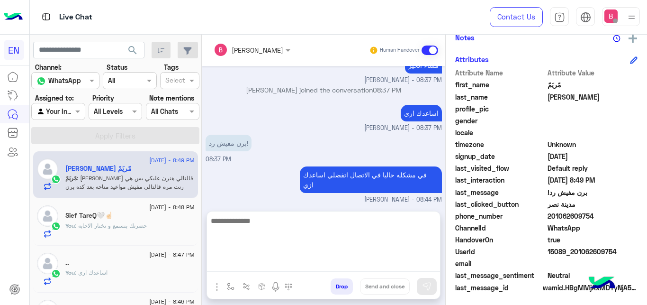
click at [233, 263] on textarea at bounding box center [323, 243] width 233 height 57
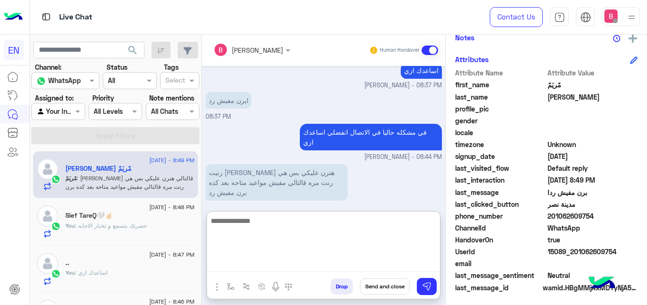
type textarea "*"
type textarea "**********"
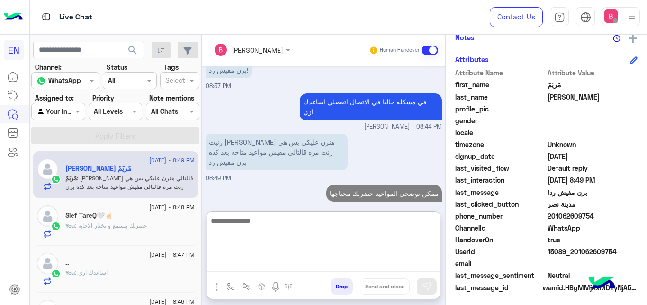
scroll to position [48, 0]
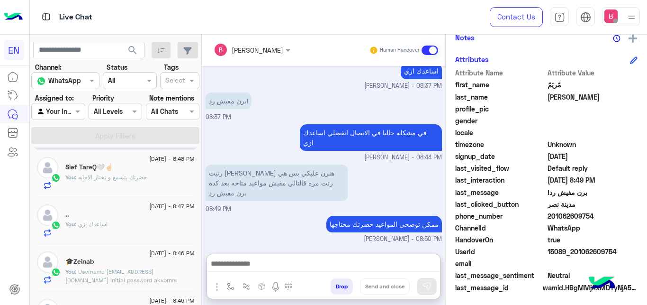
click at [162, 187] on div "You : حضرتك بتسمع و تختار الاجابه" at bounding box center [129, 181] width 129 height 17
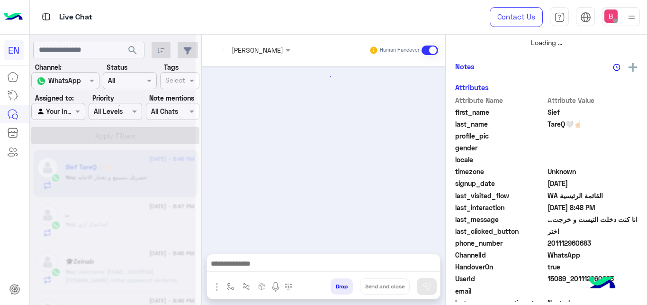
scroll to position [162, 0]
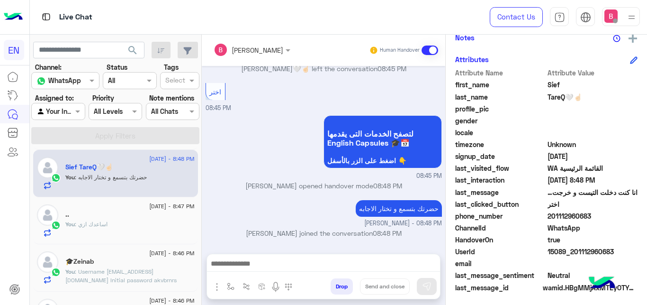
drag, startPoint x: 550, startPoint y: 216, endPoint x: 581, endPoint y: 217, distance: 30.8
click at [597, 217] on span "201112960683" at bounding box center [593, 216] width 90 height 10
copy span "01112960683"
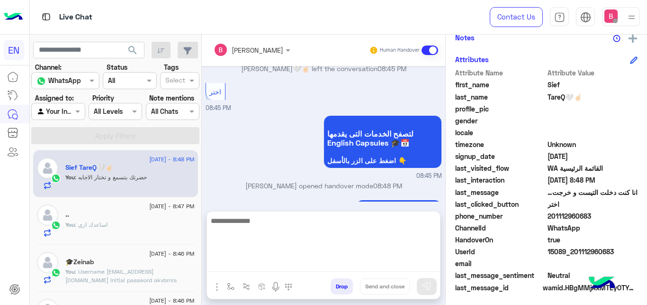
click at [295, 270] on textarea at bounding box center [323, 243] width 233 height 57
paste textarea "**********"
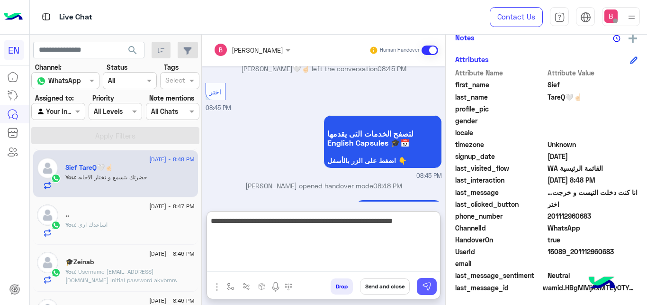
type textarea "**********"
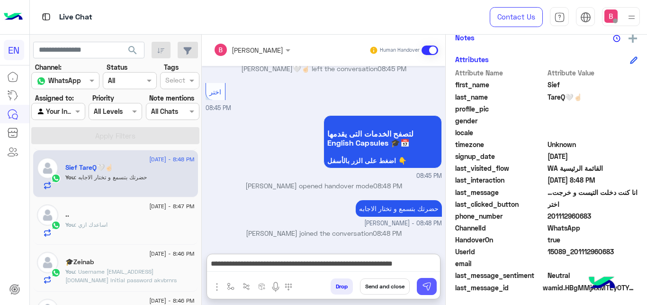
click at [430, 287] on img at bounding box center [426, 285] width 9 height 9
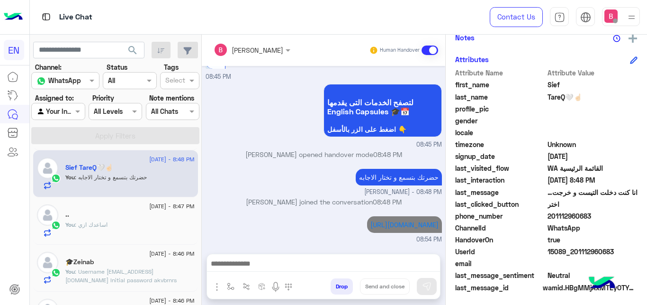
scroll to position [193, 0]
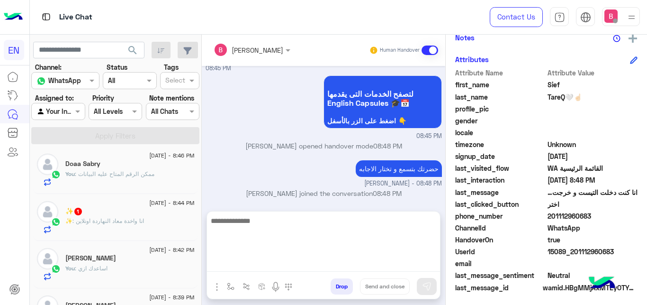
click at [300, 264] on textarea at bounding box center [323, 243] width 233 height 57
type textarea "**********"
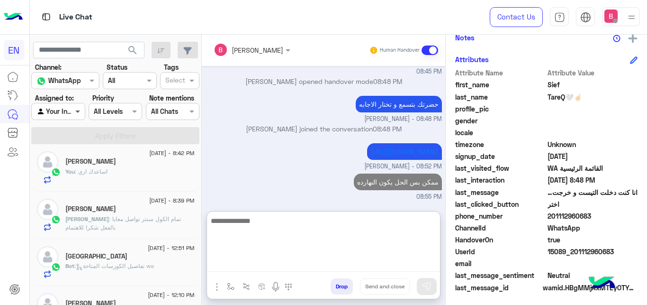
scroll to position [145, 0]
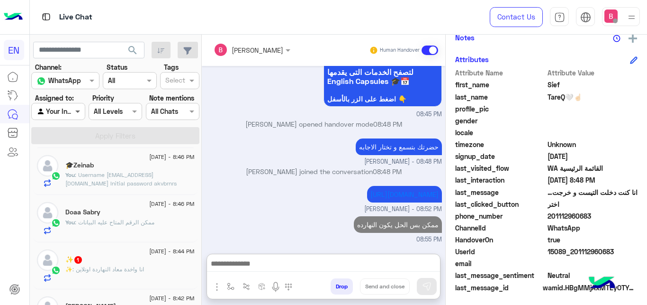
click at [74, 111] on span at bounding box center [79, 111] width 12 height 10
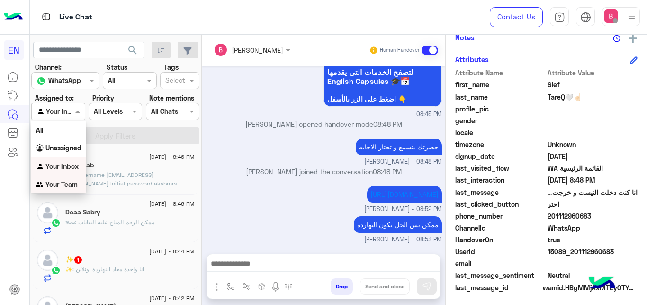
scroll to position [233, 0]
click at [73, 184] on b "Your Team" at bounding box center [61, 184] width 32 height 8
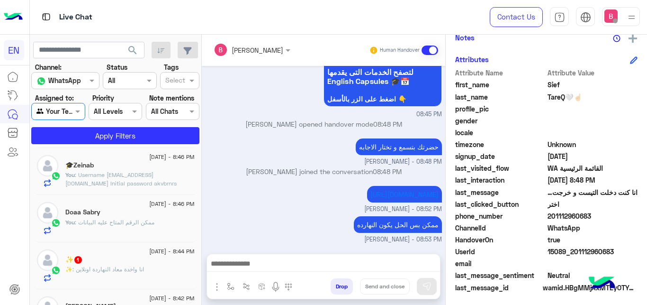
click at [102, 144] on app-inbox-users-filters "search Channel: Channel WhatsApp Status Channel All Tags Select Assigned to: Ag…" at bounding box center [116, 91] width 172 height 113
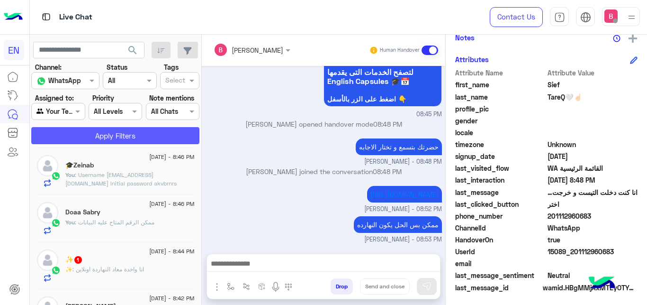
click at [117, 137] on button "Apply Filters" at bounding box center [115, 135] width 168 height 17
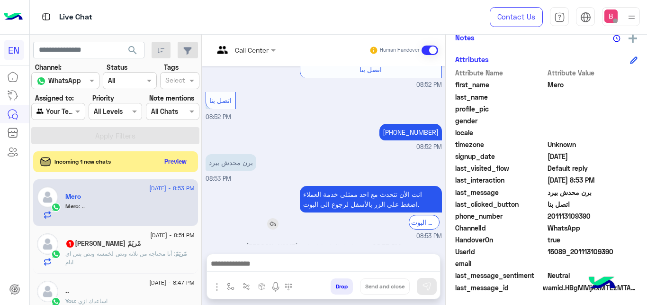
scroll to position [622, 0]
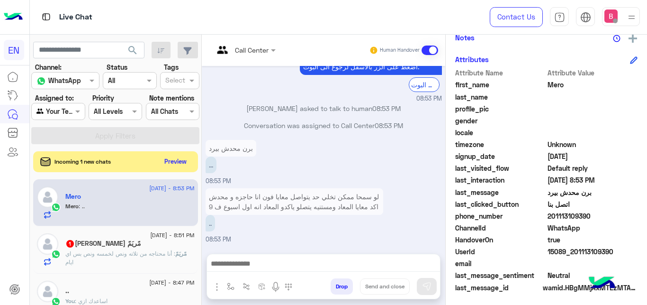
drag, startPoint x: 548, startPoint y: 216, endPoint x: 589, endPoint y: 217, distance: 40.7
click at [599, 218] on span "201113109390" at bounding box center [593, 216] width 90 height 10
copy span "01113109390"
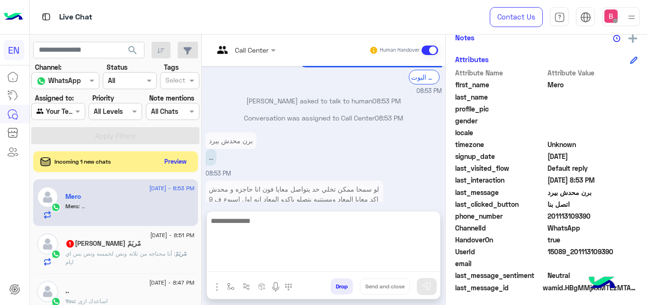
click at [260, 271] on textarea at bounding box center [323, 243] width 233 height 57
type textarea "**********"
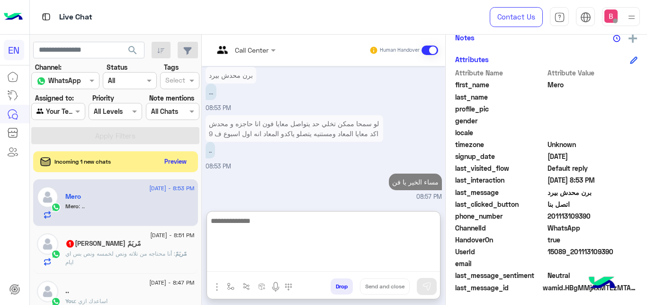
type textarea "*"
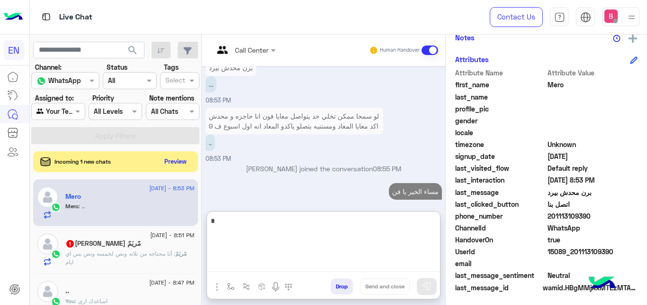
scroll to position [712, 0]
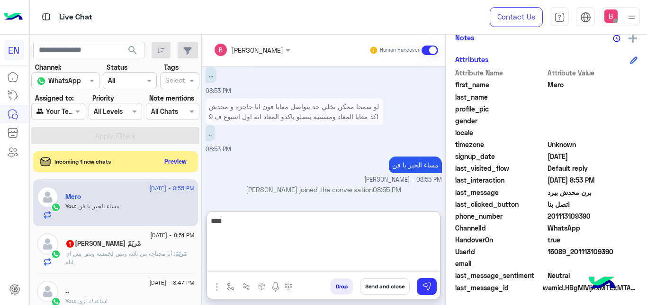
type textarea "****"
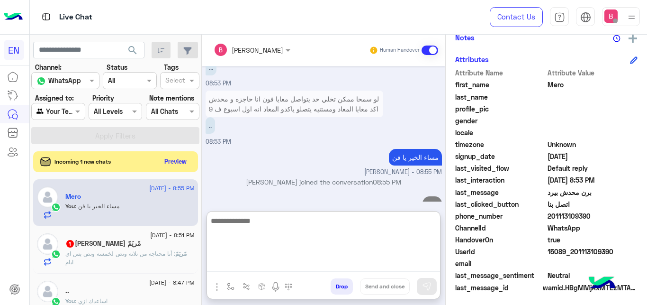
scroll to position [743, 0]
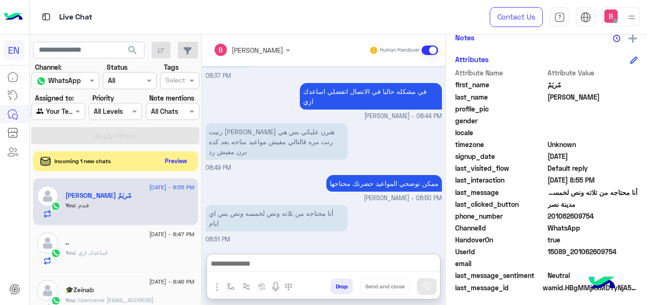
click at [174, 167] on button "Preview" at bounding box center [176, 160] width 29 height 13
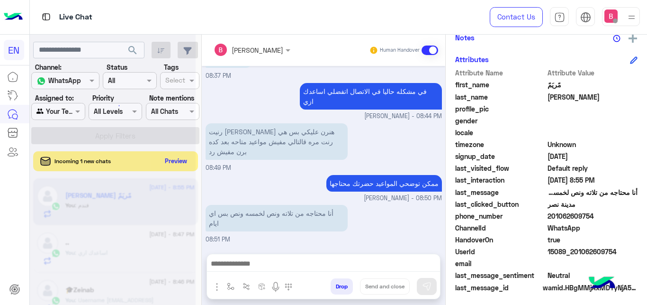
scroll to position [134, 0]
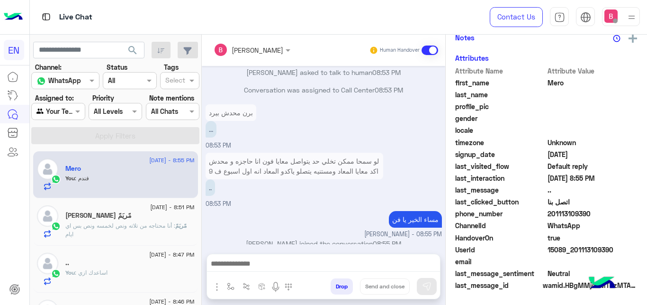
scroll to position [184, 0]
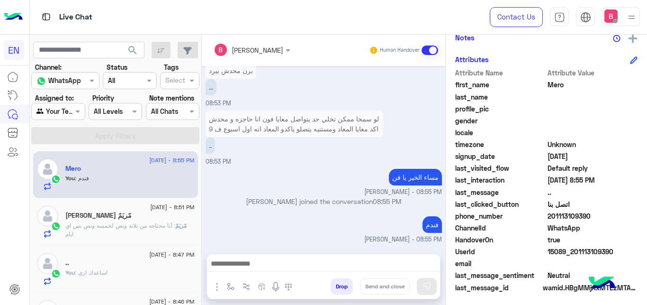
drag, startPoint x: 550, startPoint y: 216, endPoint x: 597, endPoint y: 218, distance: 46.5
click at [600, 218] on span "201113109390" at bounding box center [593, 216] width 90 height 10
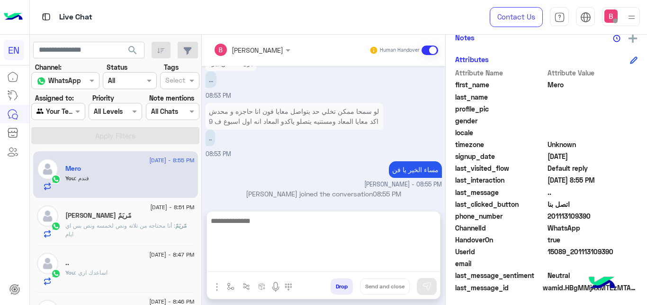
click at [345, 267] on textarea at bounding box center [323, 243] width 233 height 57
click at [283, 237] on textarea at bounding box center [323, 243] width 233 height 57
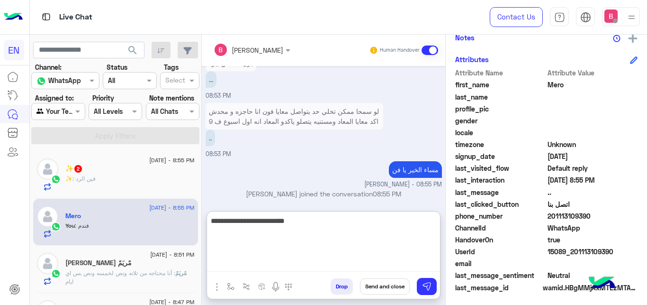
type textarea "**********"
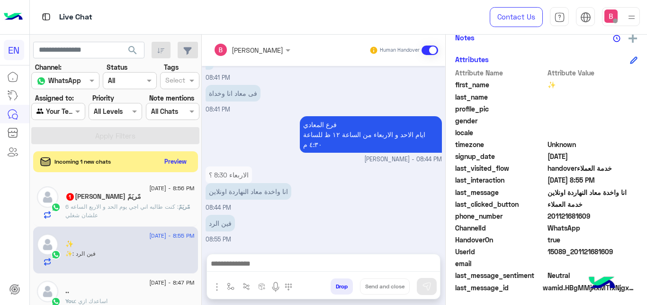
scroll to position [204, 0]
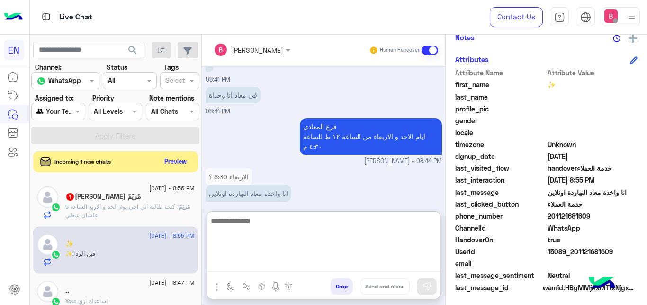
click at [251, 224] on textarea at bounding box center [323, 243] width 233 height 57
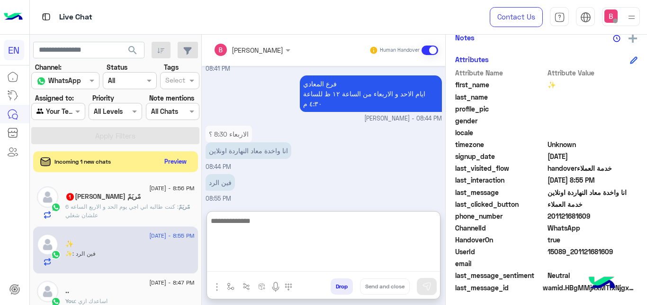
click at [258, 228] on textarea at bounding box center [323, 243] width 233 height 57
type textarea "*"
type textarea "**********"
